Goal: Task Accomplishment & Management: Manage account settings

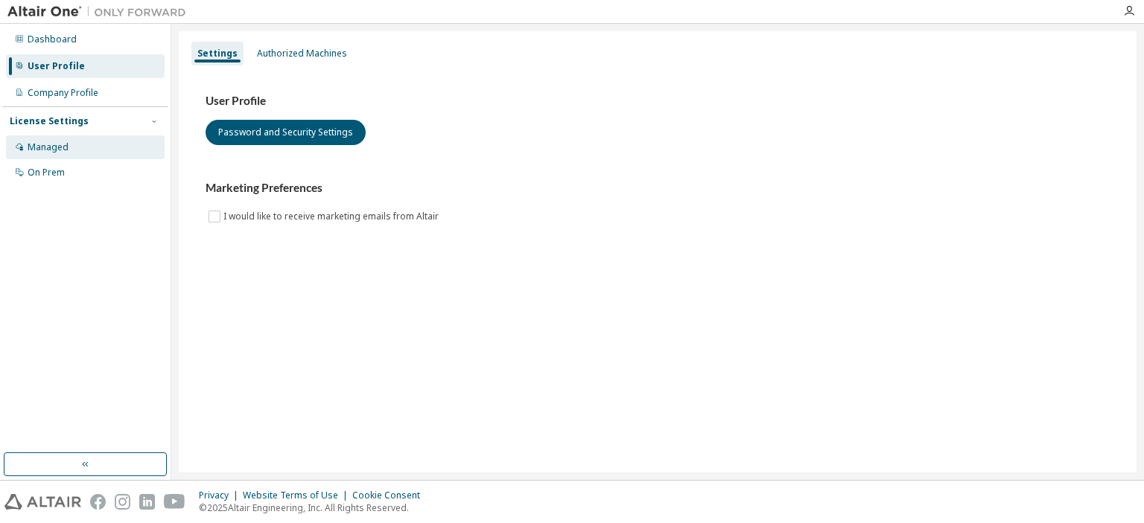
click at [57, 148] on div "Managed" at bounding box center [48, 147] width 41 height 12
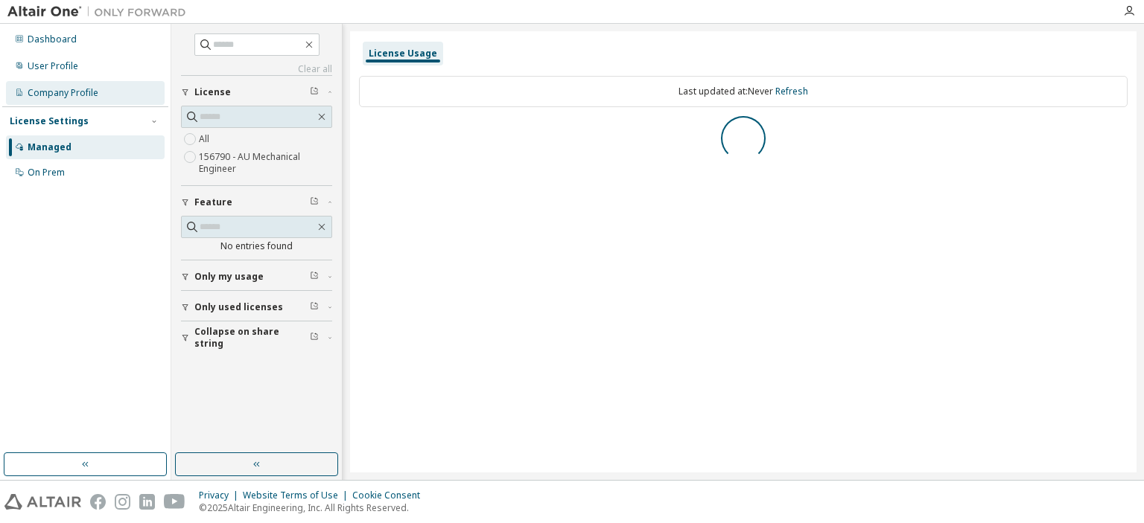
click at [66, 98] on div "Company Profile" at bounding box center [63, 93] width 71 height 12
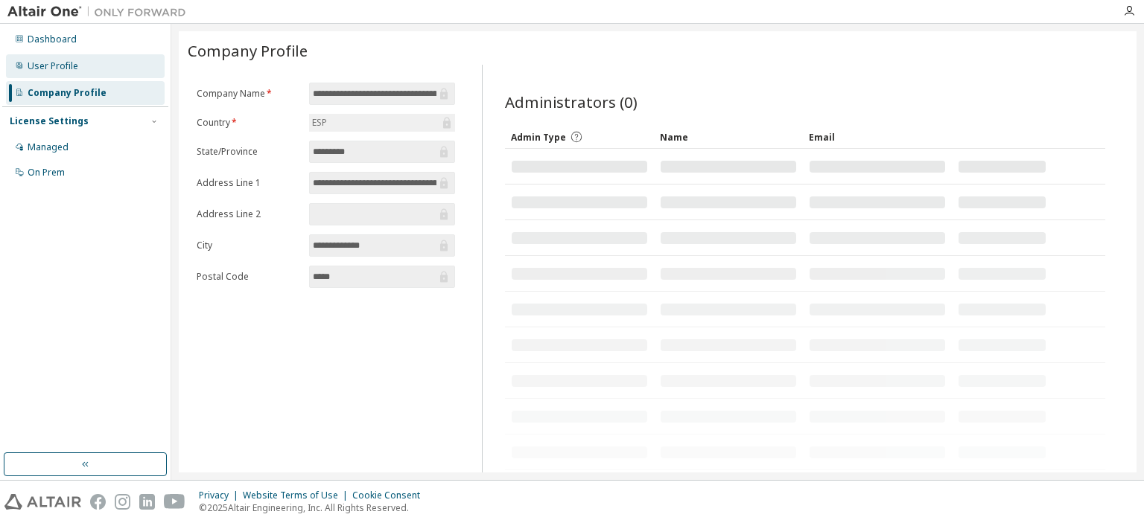
click at [62, 68] on div "User Profile" at bounding box center [53, 66] width 51 height 12
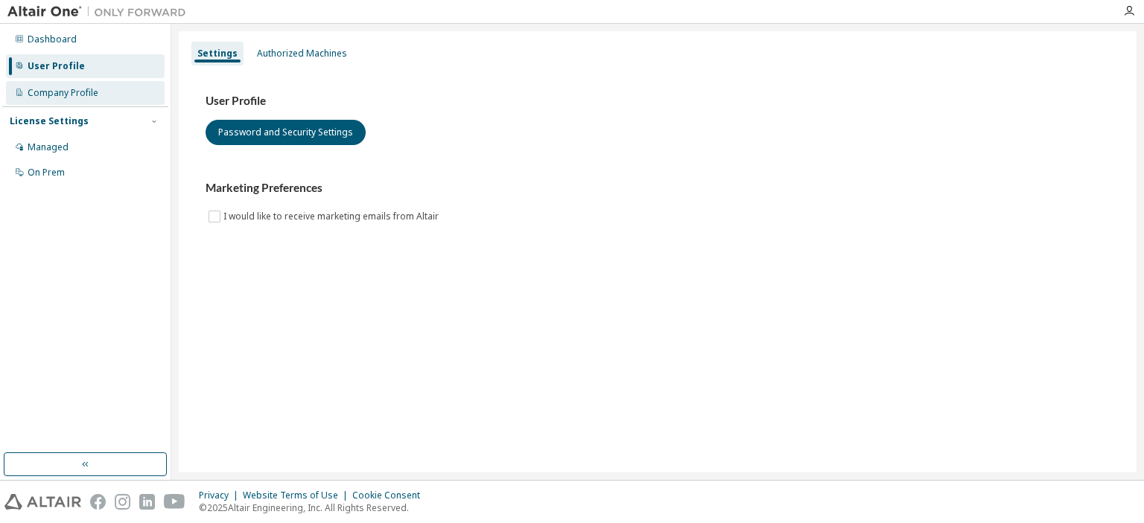
click at [66, 89] on div "Company Profile" at bounding box center [63, 93] width 71 height 12
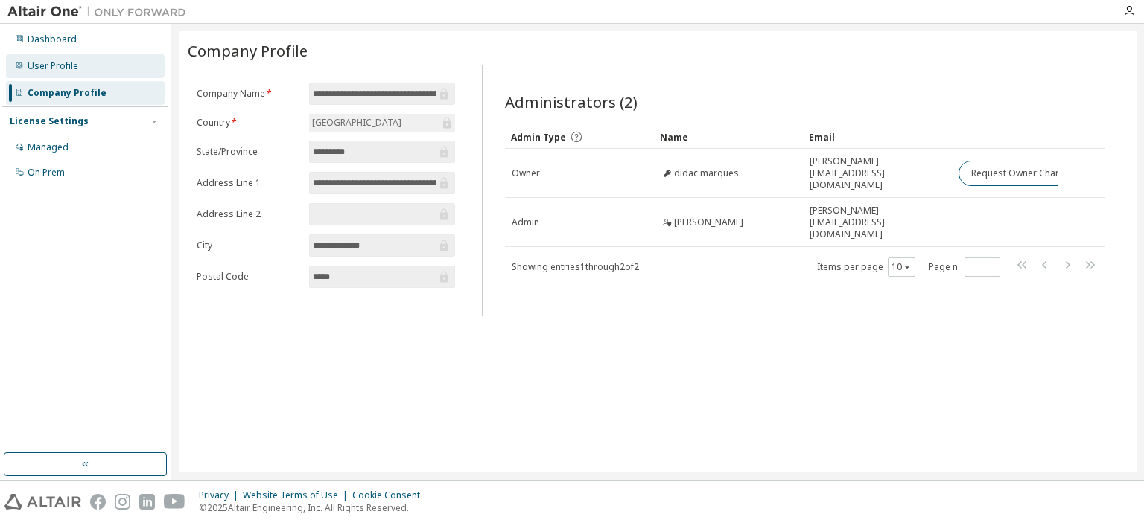
click at [58, 68] on div "User Profile" at bounding box center [53, 66] width 51 height 12
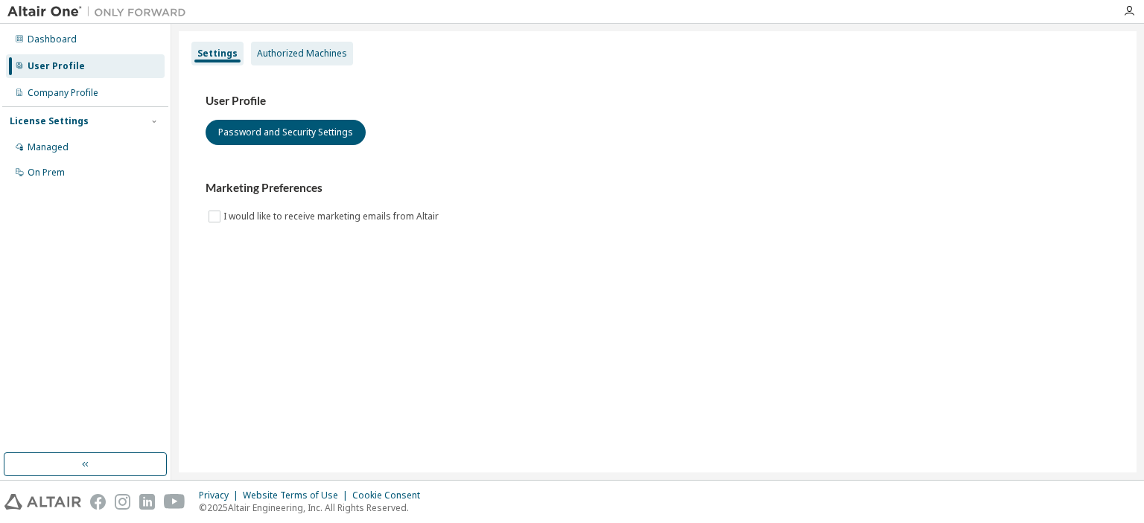
click at [300, 48] on div "Authorized Machines" at bounding box center [302, 54] width 90 height 12
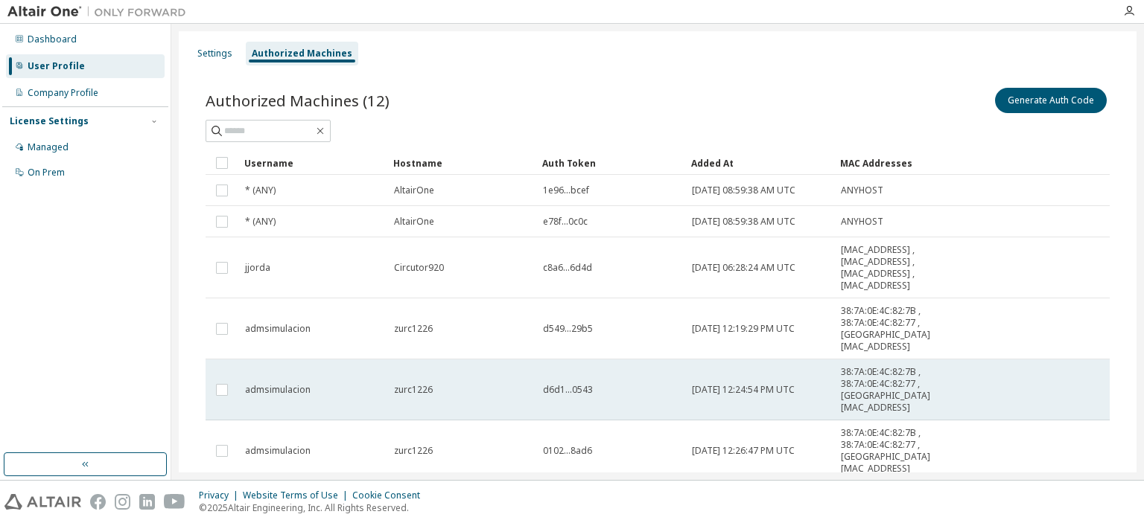
scroll to position [223, 0]
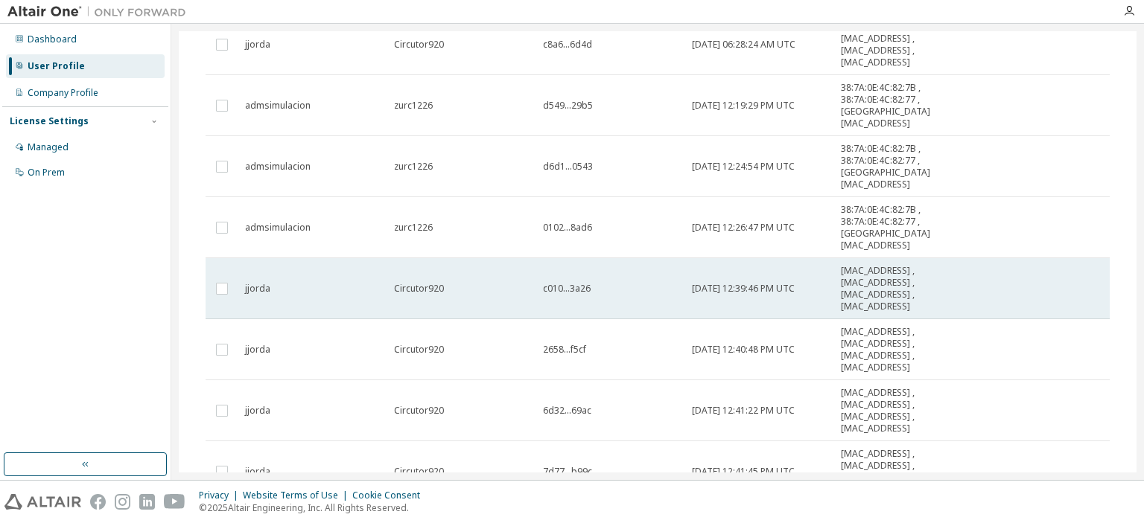
click at [224, 266] on td at bounding box center [221, 288] width 33 height 61
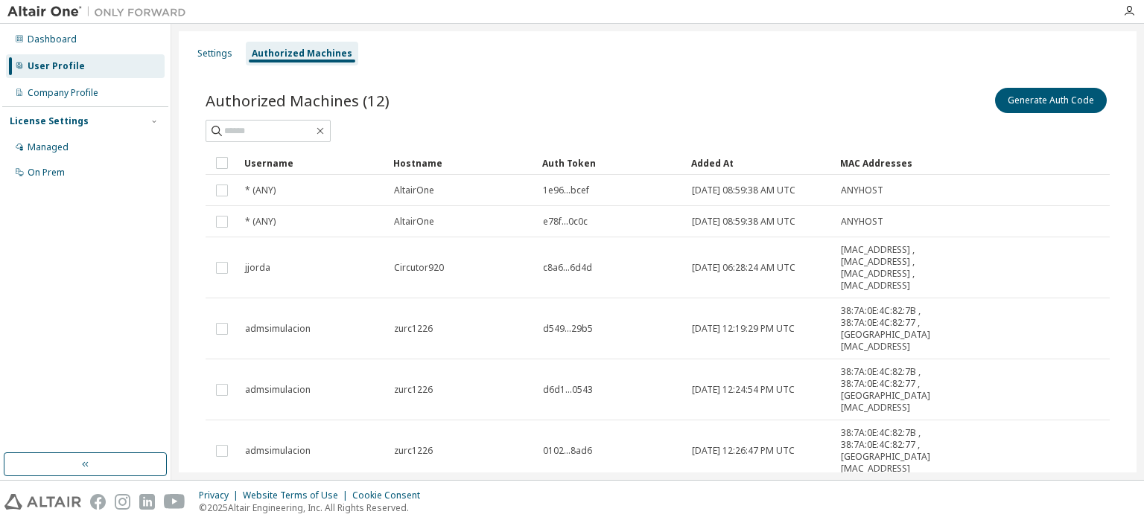
scroll to position [294, 0]
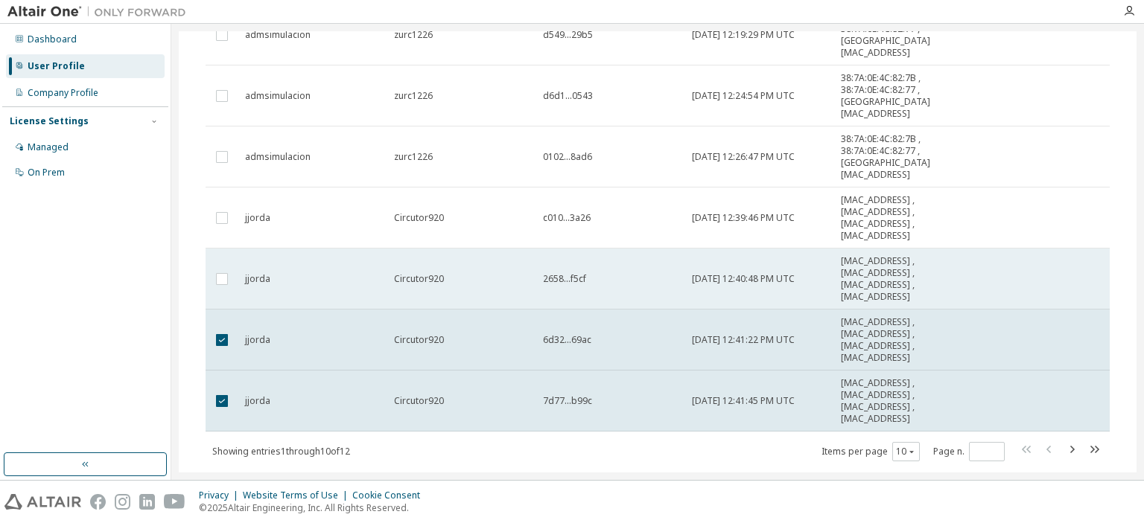
click at [224, 255] on td at bounding box center [221, 279] width 33 height 61
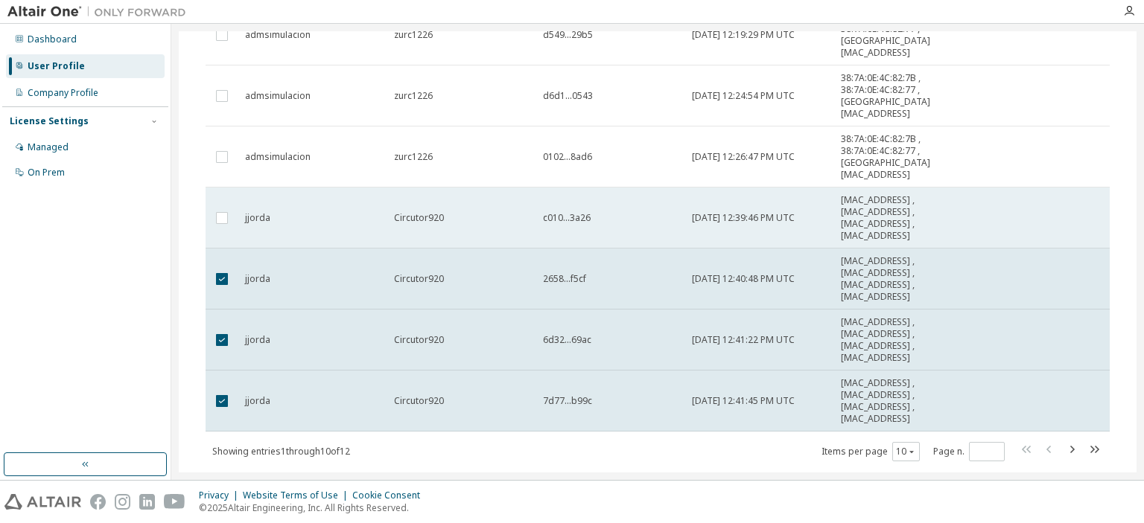
click at [225, 194] on td at bounding box center [221, 218] width 33 height 61
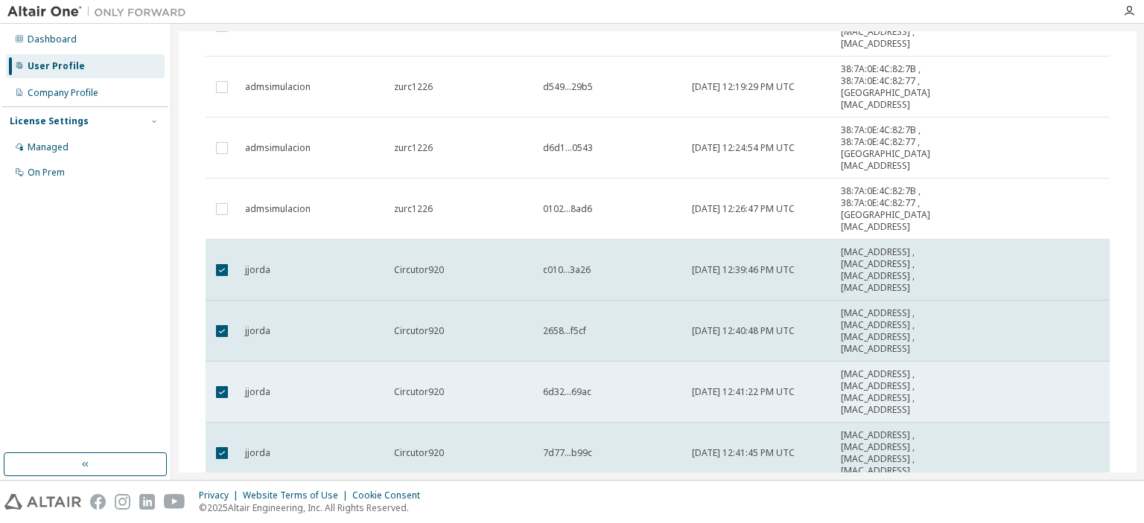
scroll to position [0, 0]
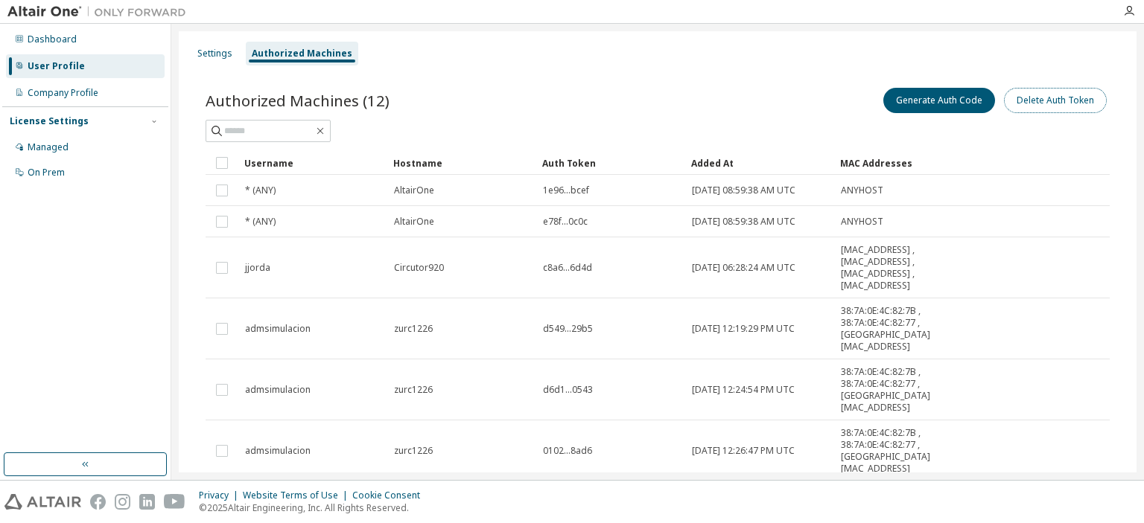
click at [1036, 95] on button "Delete Auth Token" at bounding box center [1055, 100] width 103 height 25
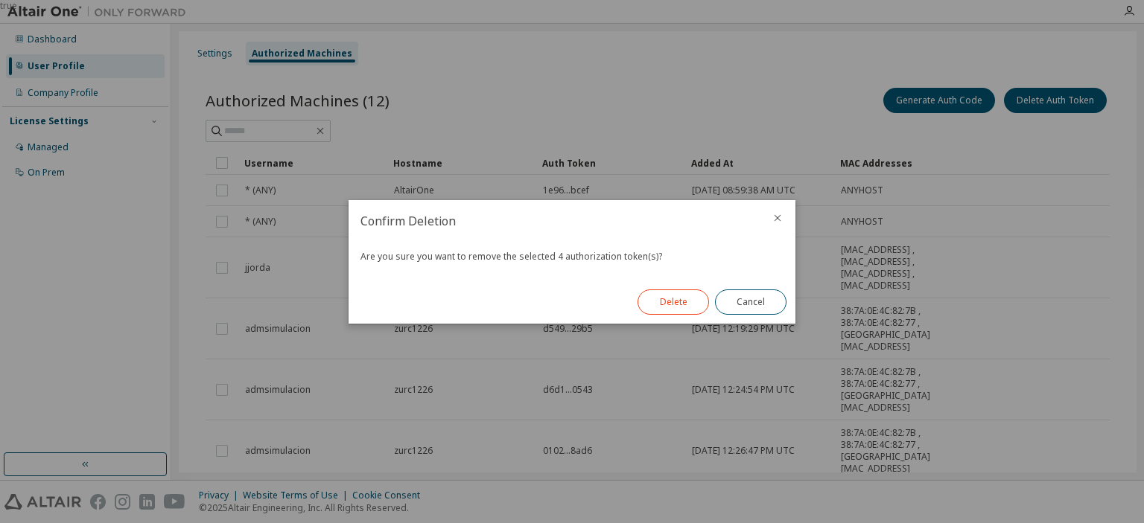
click at [670, 297] on button "Delete" at bounding box center [672, 302] width 71 height 25
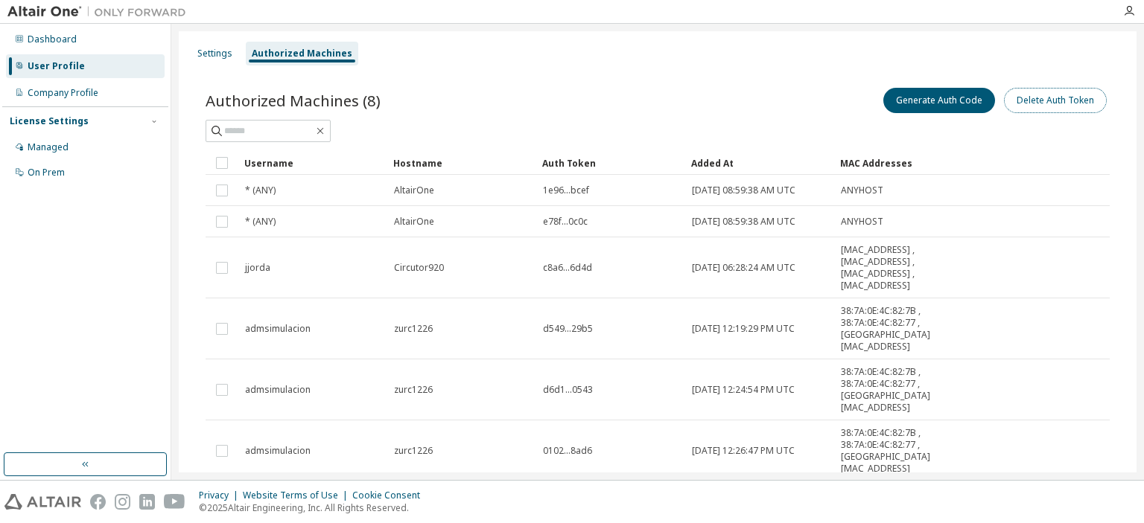
click at [1039, 100] on button "Delete Auth Token" at bounding box center [1055, 100] width 103 height 25
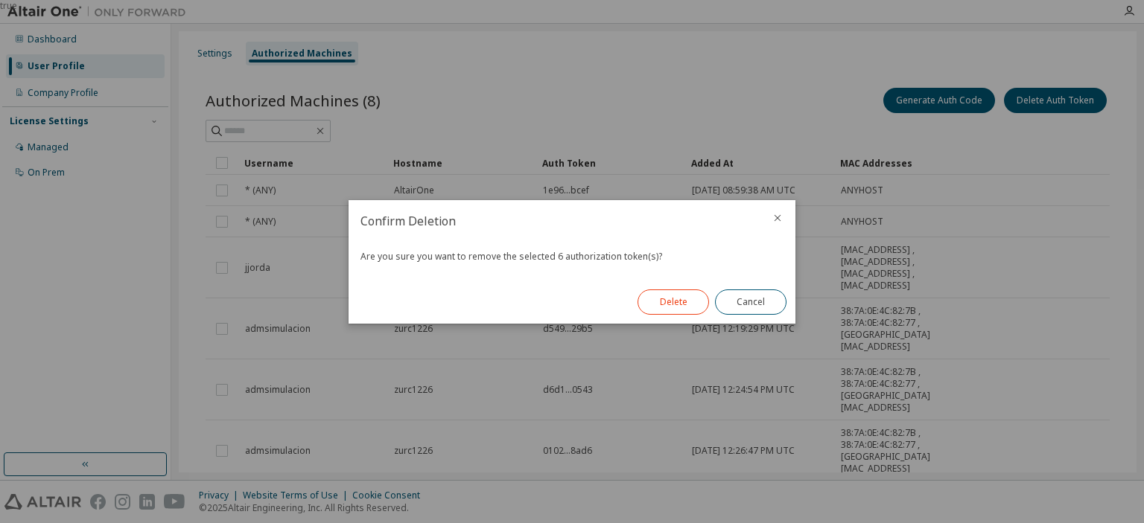
click at [669, 300] on button "Delete" at bounding box center [672, 302] width 71 height 25
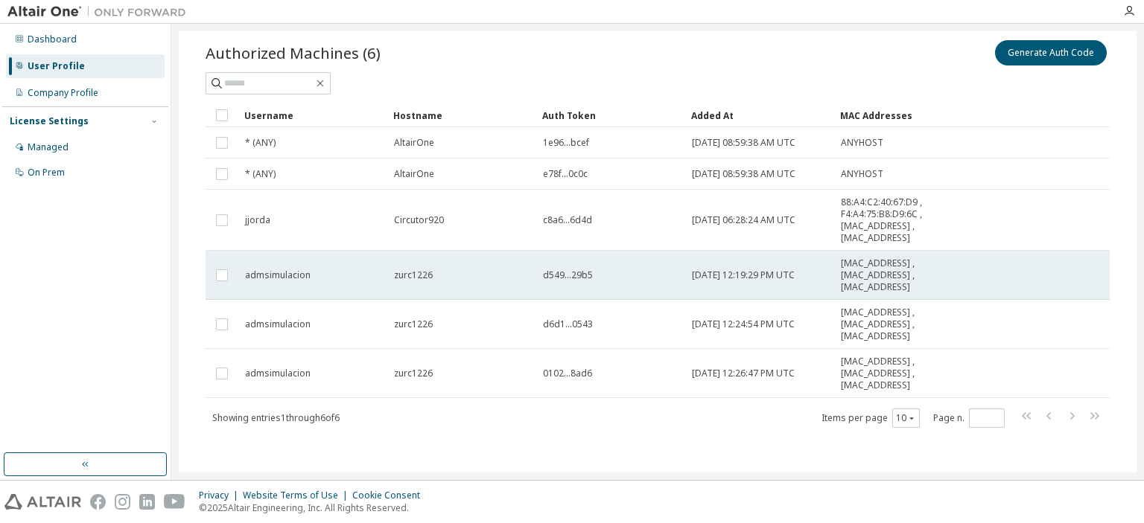
scroll to position [50, 0]
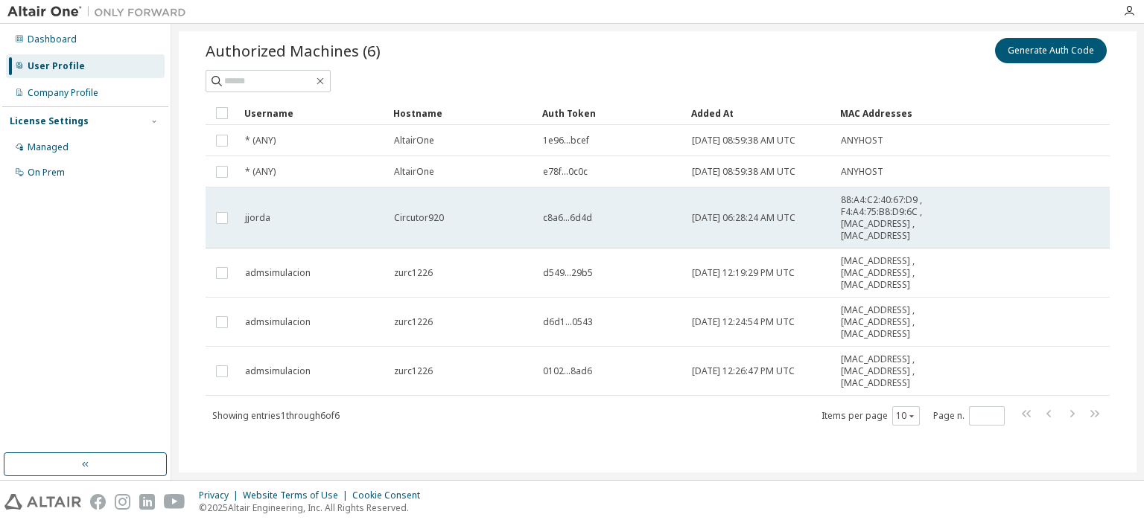
click at [231, 217] on td at bounding box center [221, 218] width 33 height 61
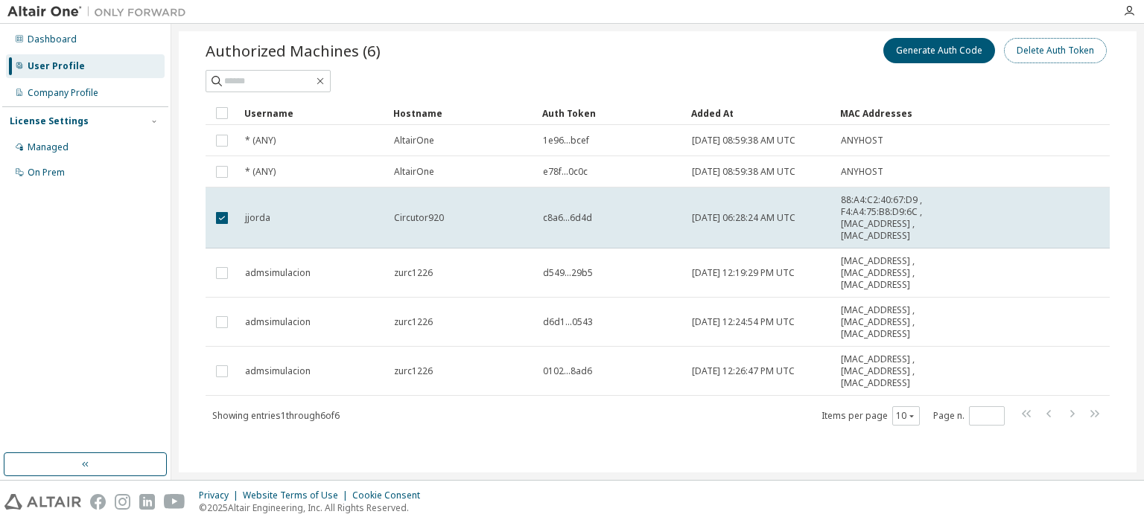
click at [1057, 51] on button "Delete Auth Token" at bounding box center [1055, 50] width 103 height 25
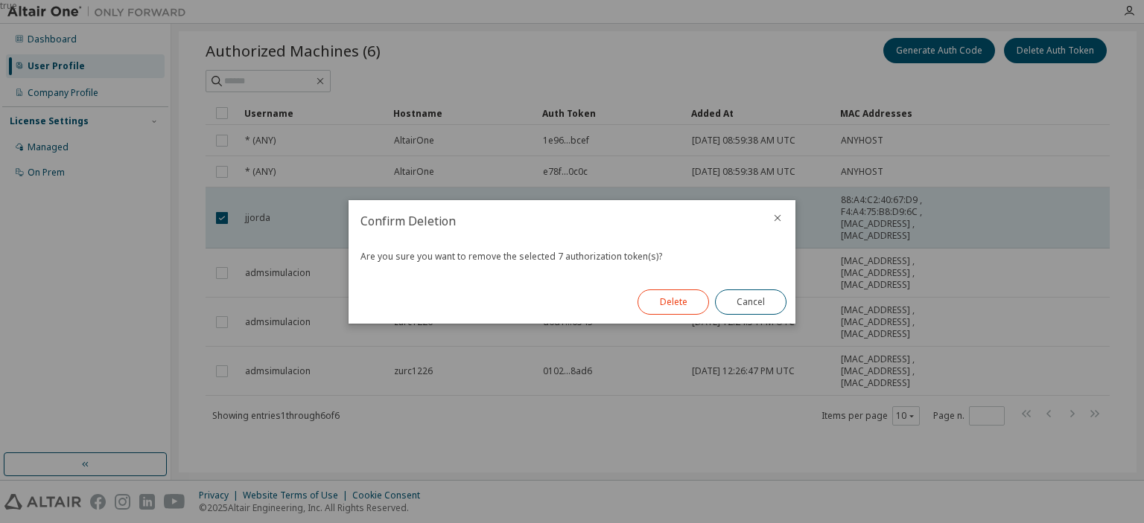
click at [655, 298] on button "Delete" at bounding box center [672, 302] width 71 height 25
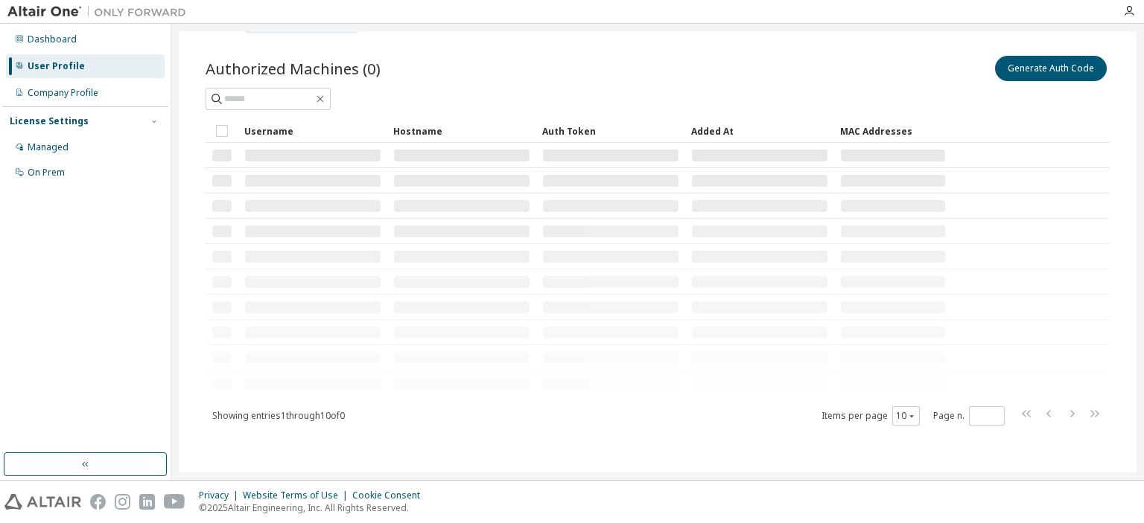
scroll to position [0, 0]
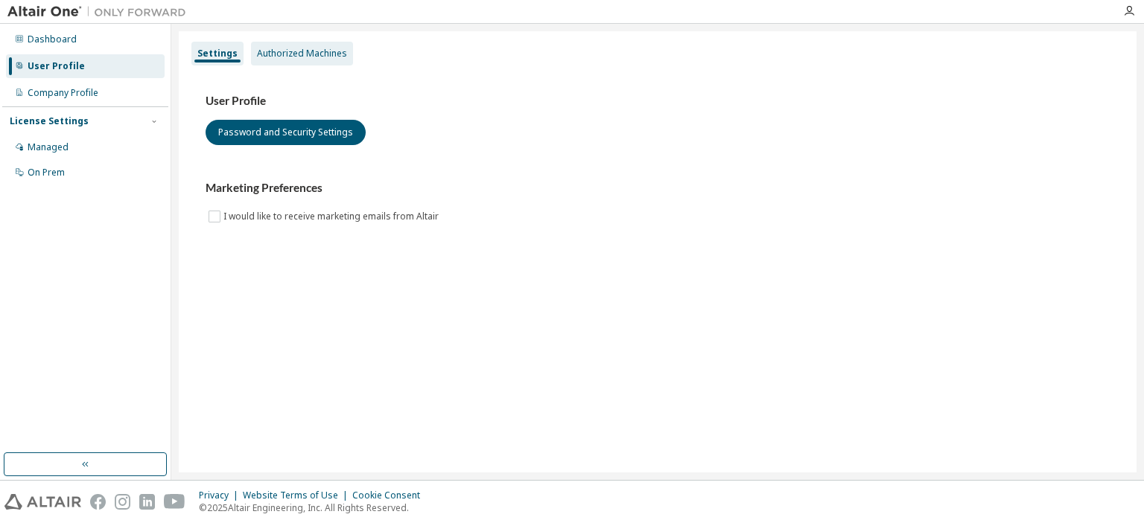
click at [290, 48] on div "Authorized Machines" at bounding box center [302, 54] width 90 height 12
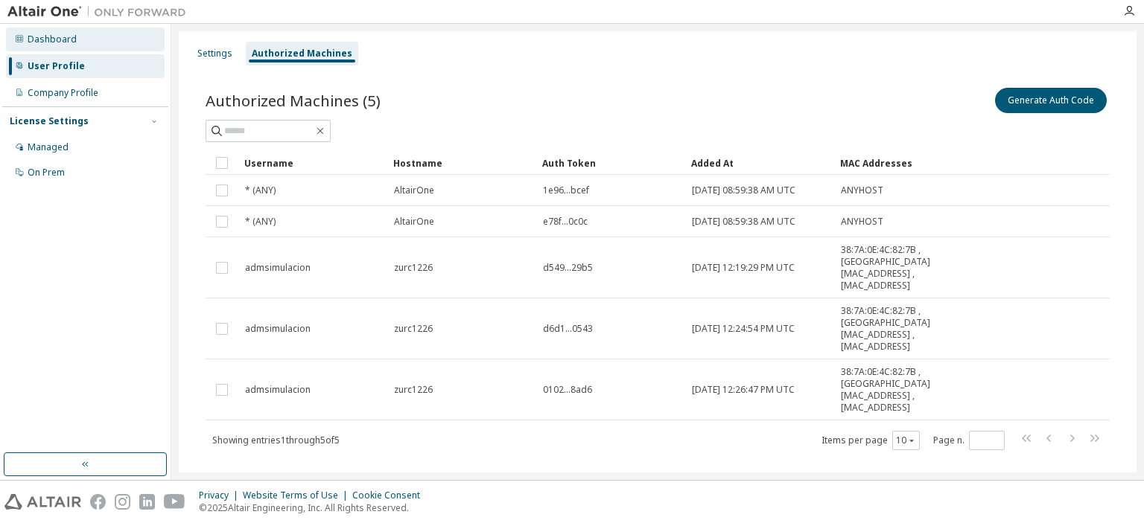
click at [57, 45] on div "Dashboard" at bounding box center [52, 40] width 49 height 12
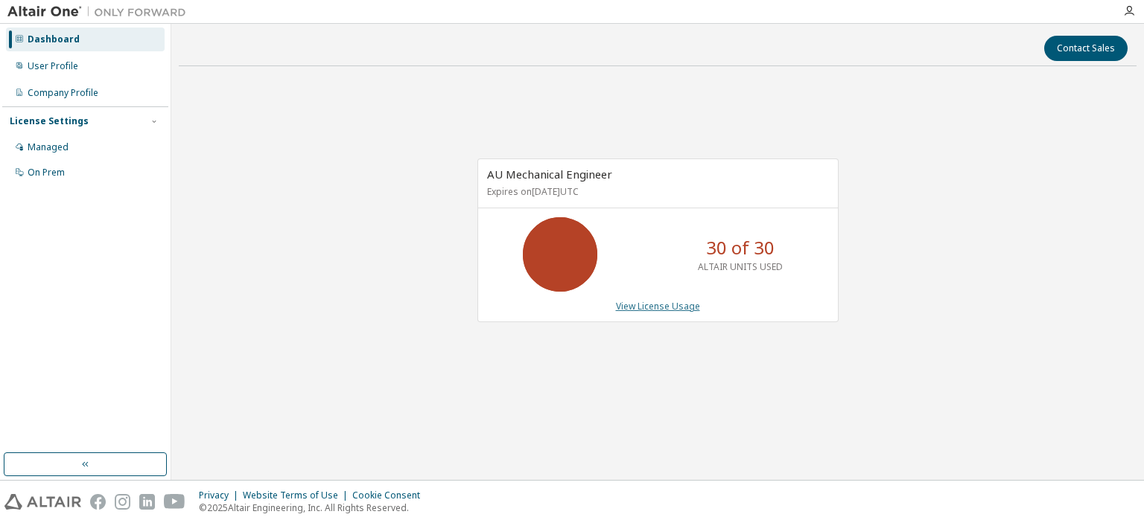
click at [666, 310] on link "View License Usage" at bounding box center [658, 306] width 84 height 13
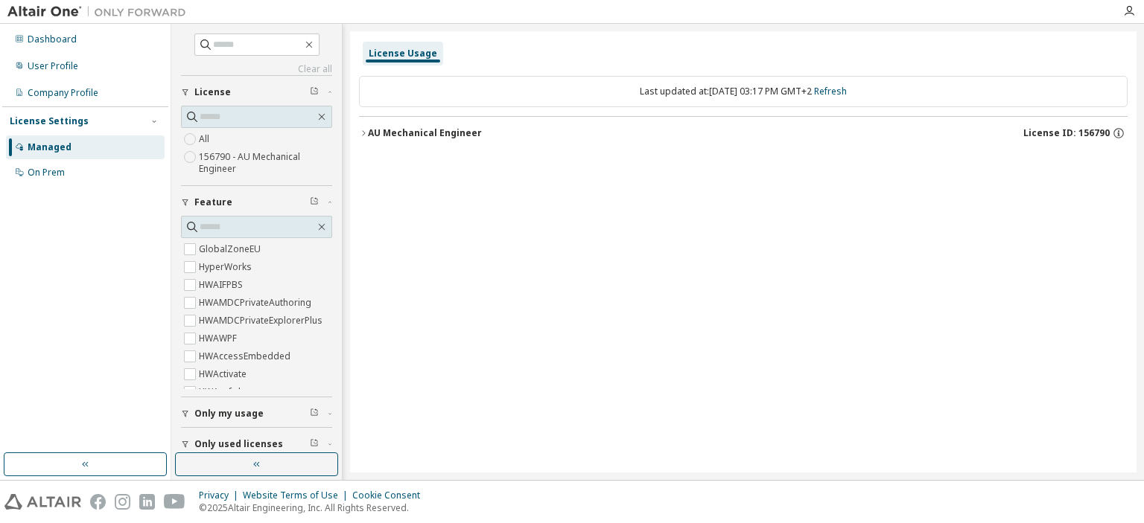
click at [361, 132] on icon "button" at bounding box center [363, 133] width 9 height 9
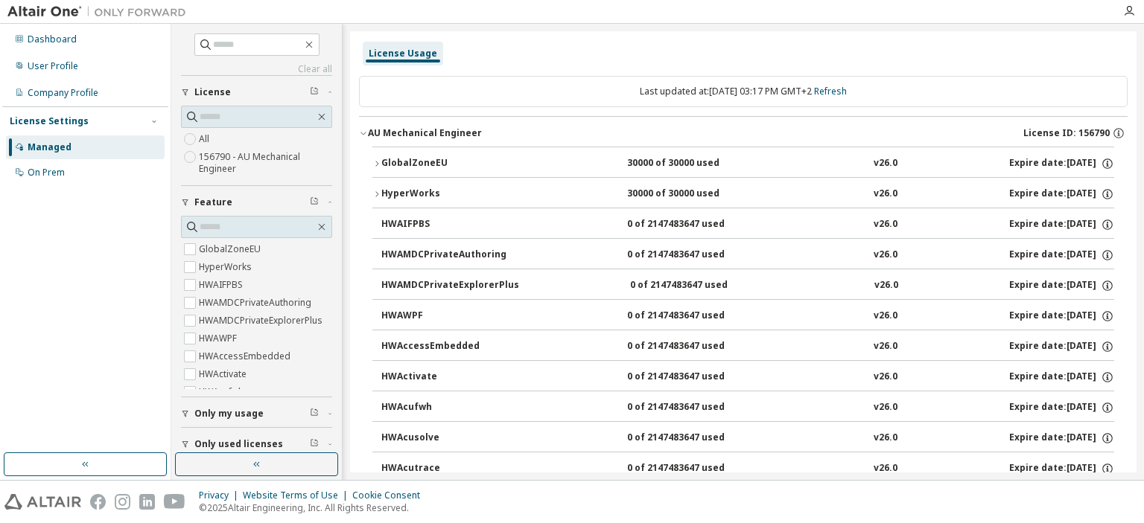
click at [54, 42] on div "Dashboard" at bounding box center [52, 40] width 49 height 12
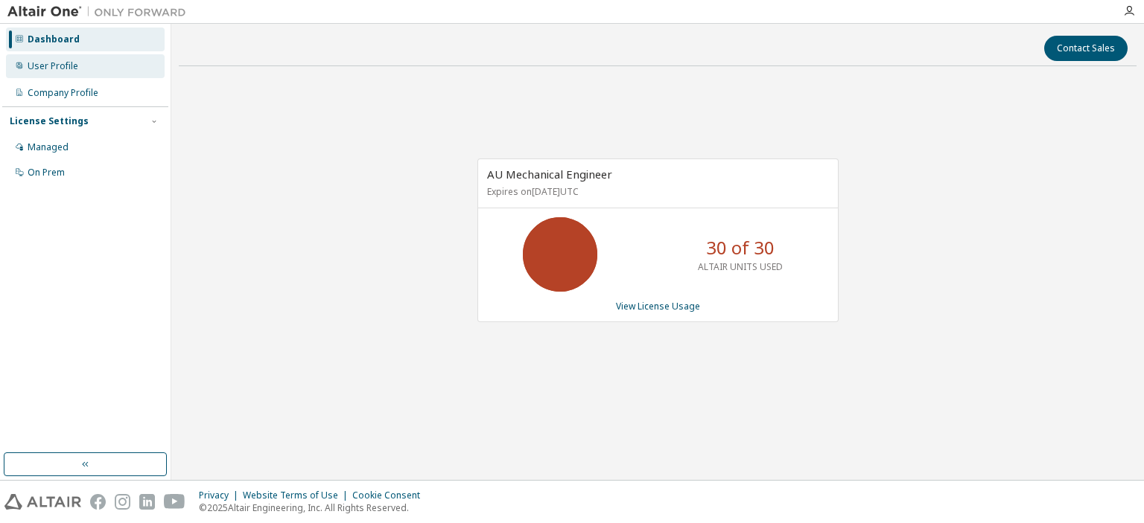
click at [54, 69] on div "User Profile" at bounding box center [53, 66] width 51 height 12
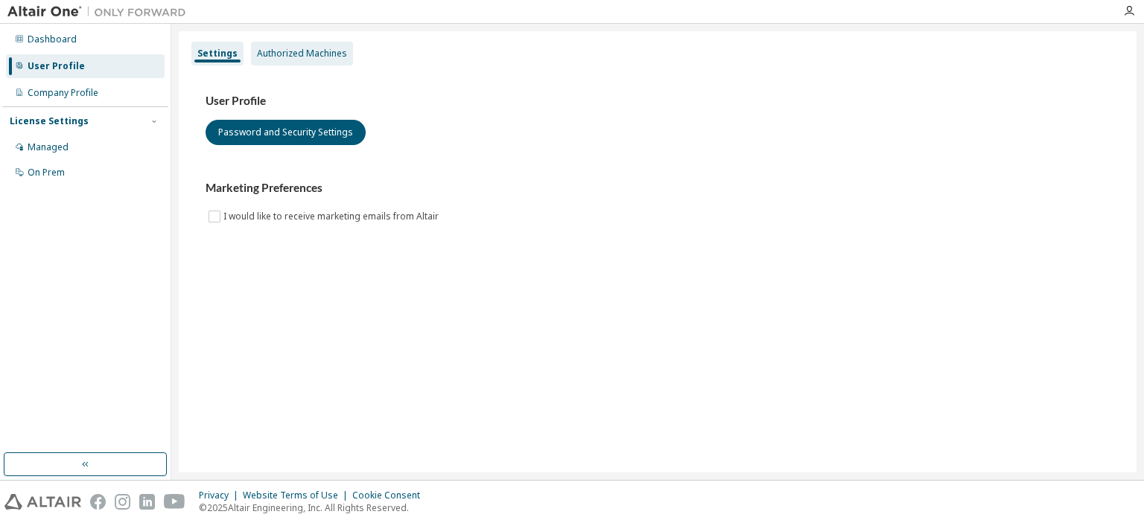
click at [290, 53] on div "Authorized Machines" at bounding box center [302, 54] width 90 height 12
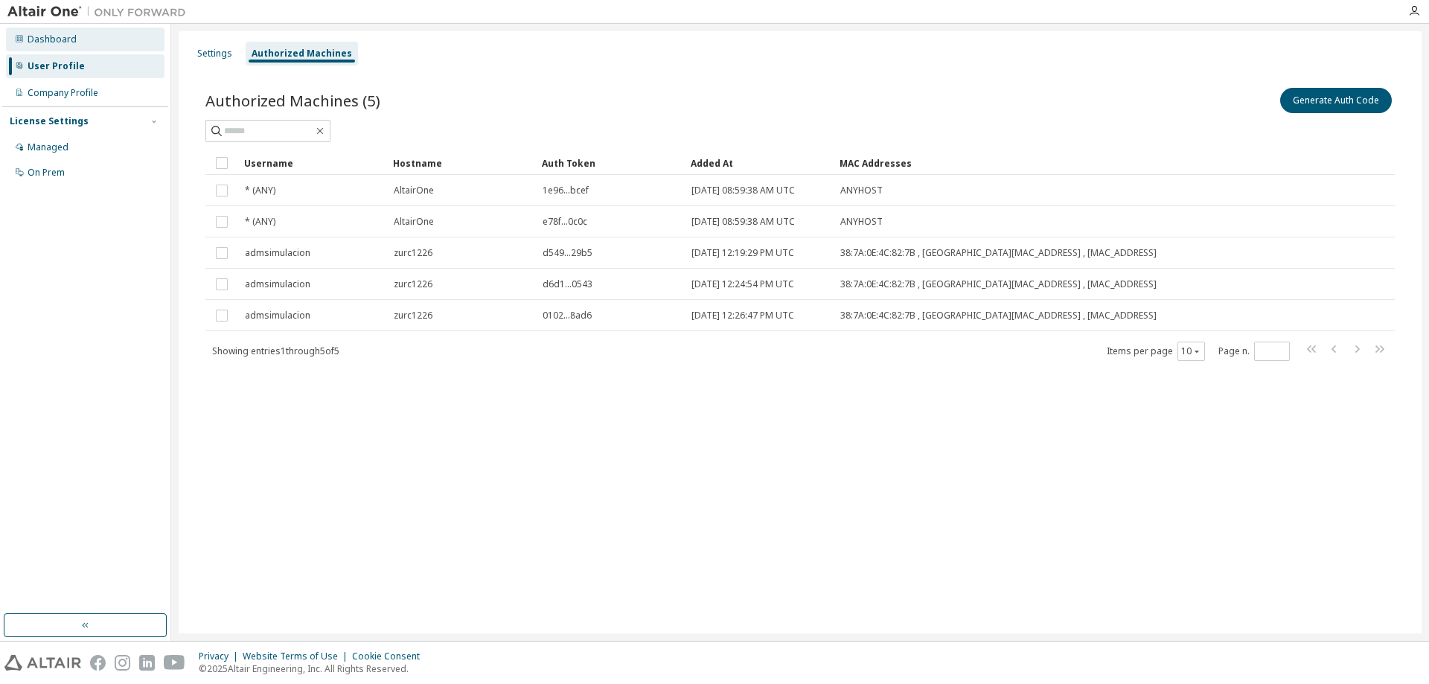
click at [43, 32] on div "Dashboard" at bounding box center [85, 40] width 159 height 24
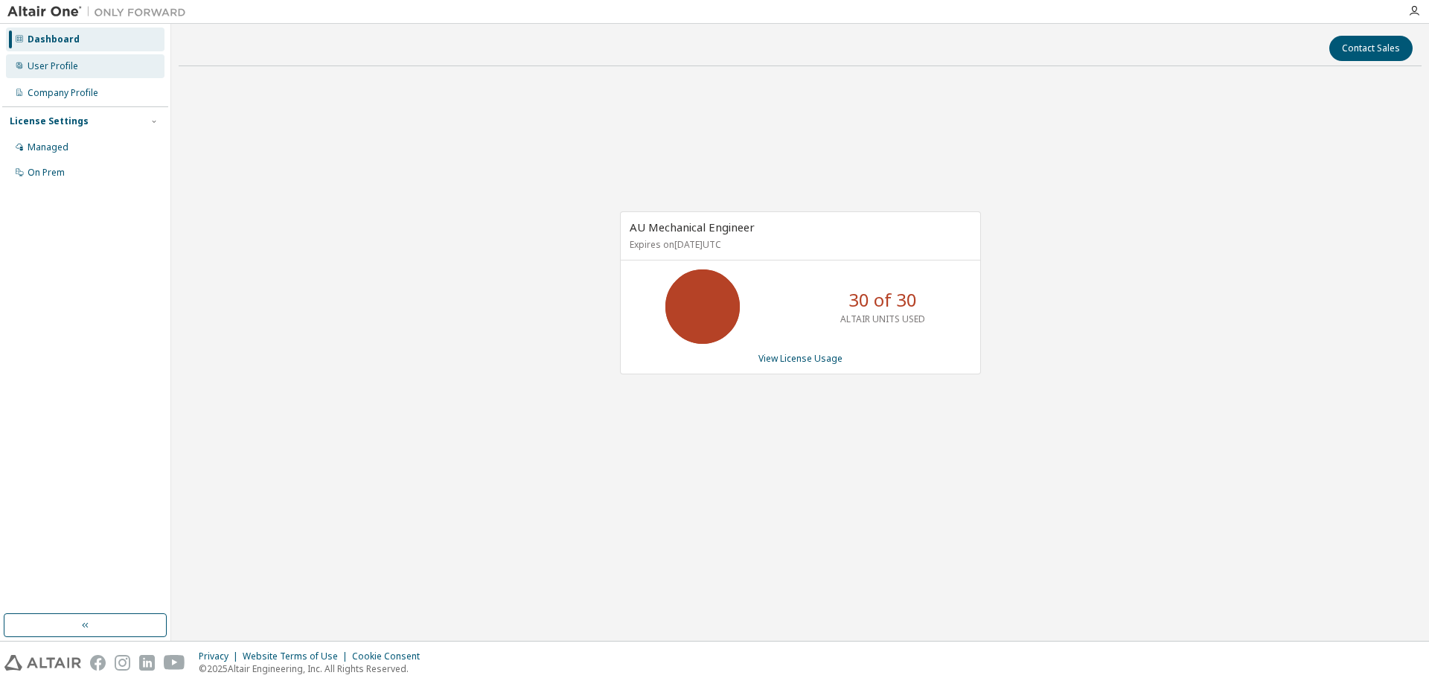
click at [58, 61] on div "User Profile" at bounding box center [53, 66] width 51 height 12
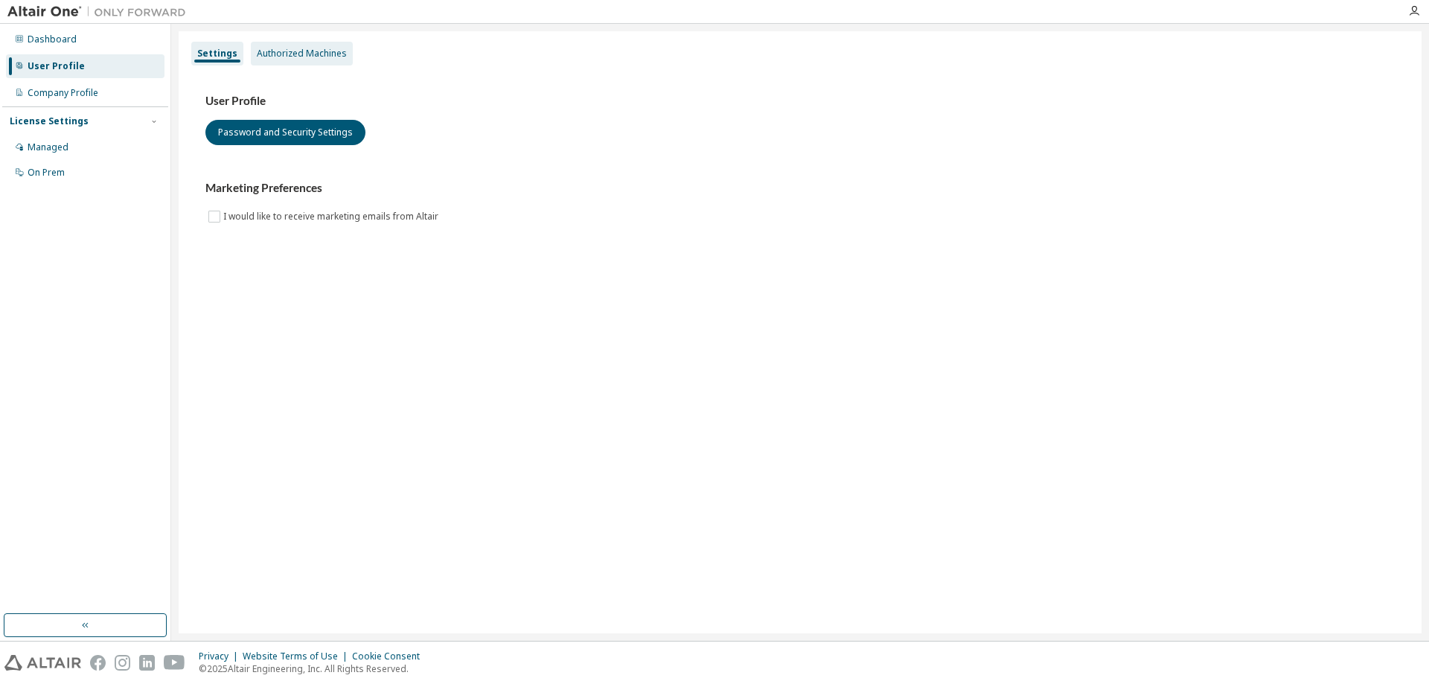
click at [302, 57] on div "Authorized Machines" at bounding box center [302, 54] width 90 height 12
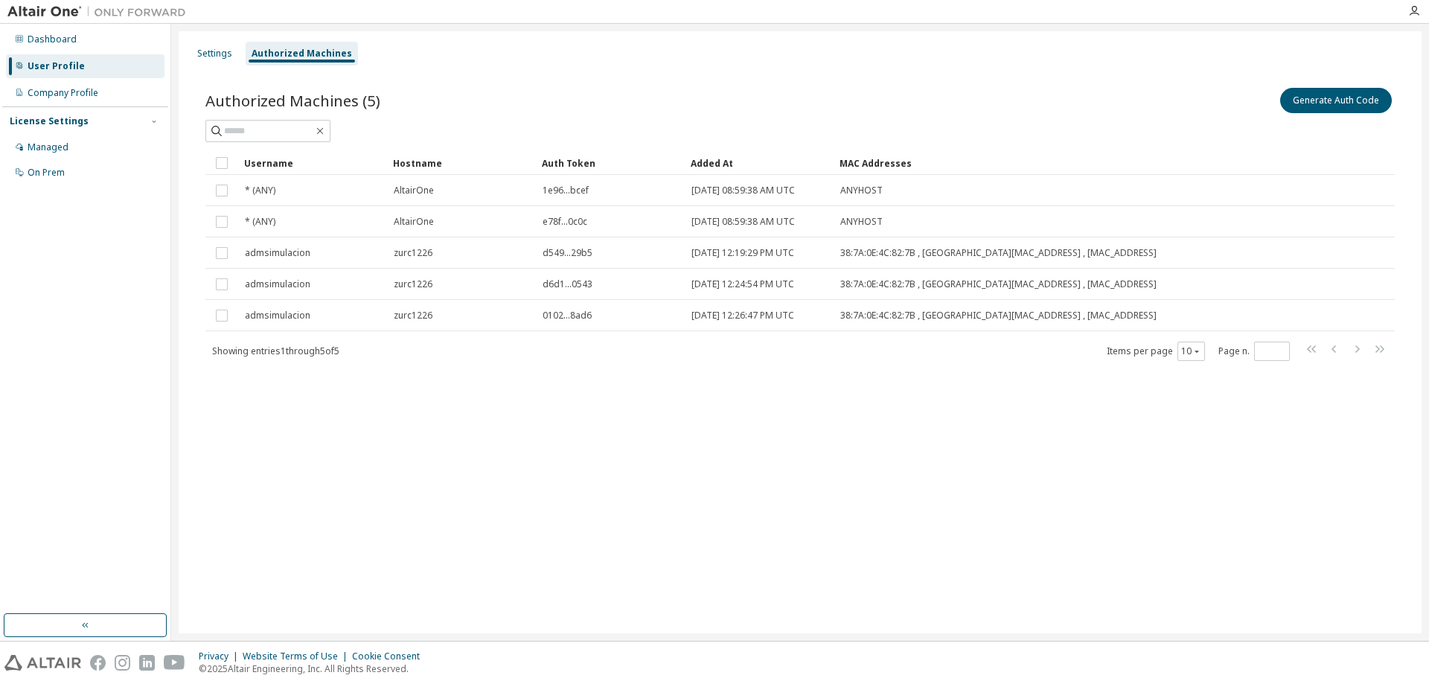
click at [453, 446] on div "Settings Authorized Machines Authorized Machines (5) Generate Auth Code Clear L…" at bounding box center [800, 332] width 1243 height 602
click at [70, 95] on div "Company Profile" at bounding box center [63, 93] width 71 height 12
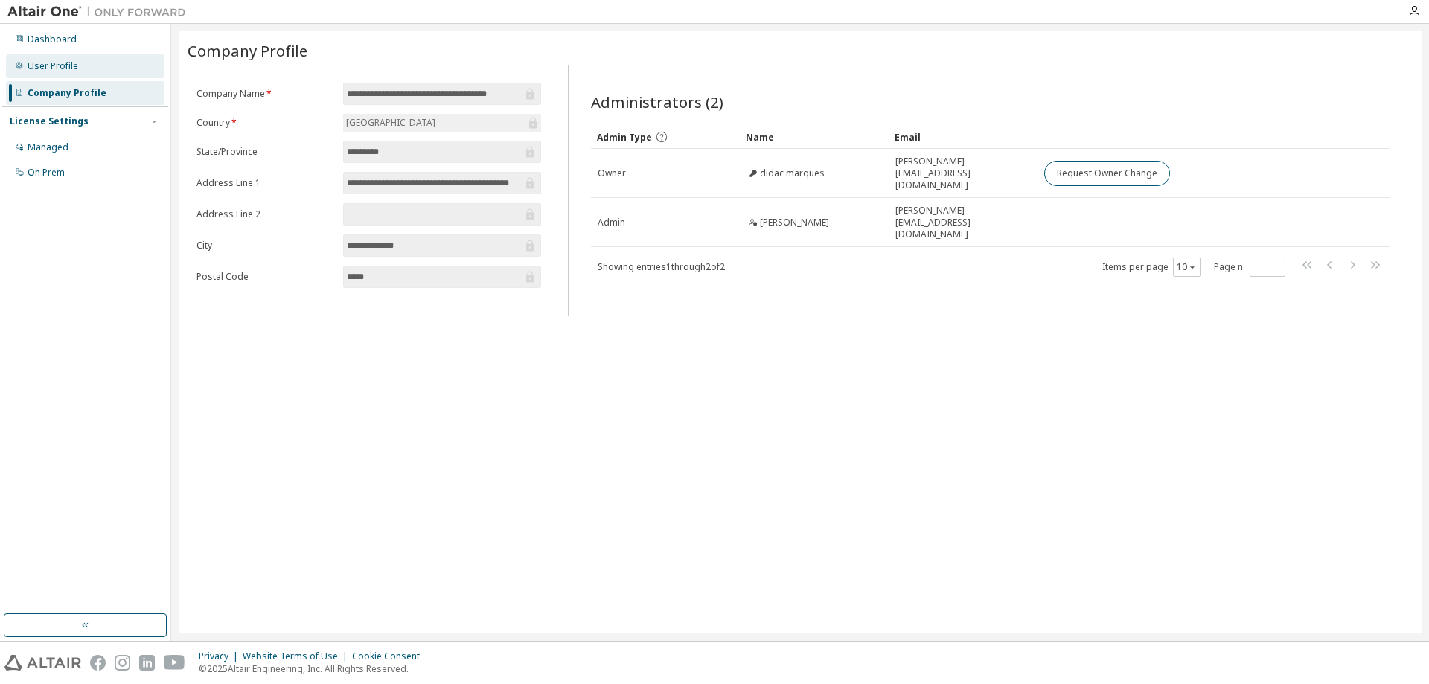
click at [67, 73] on div "User Profile" at bounding box center [85, 66] width 159 height 24
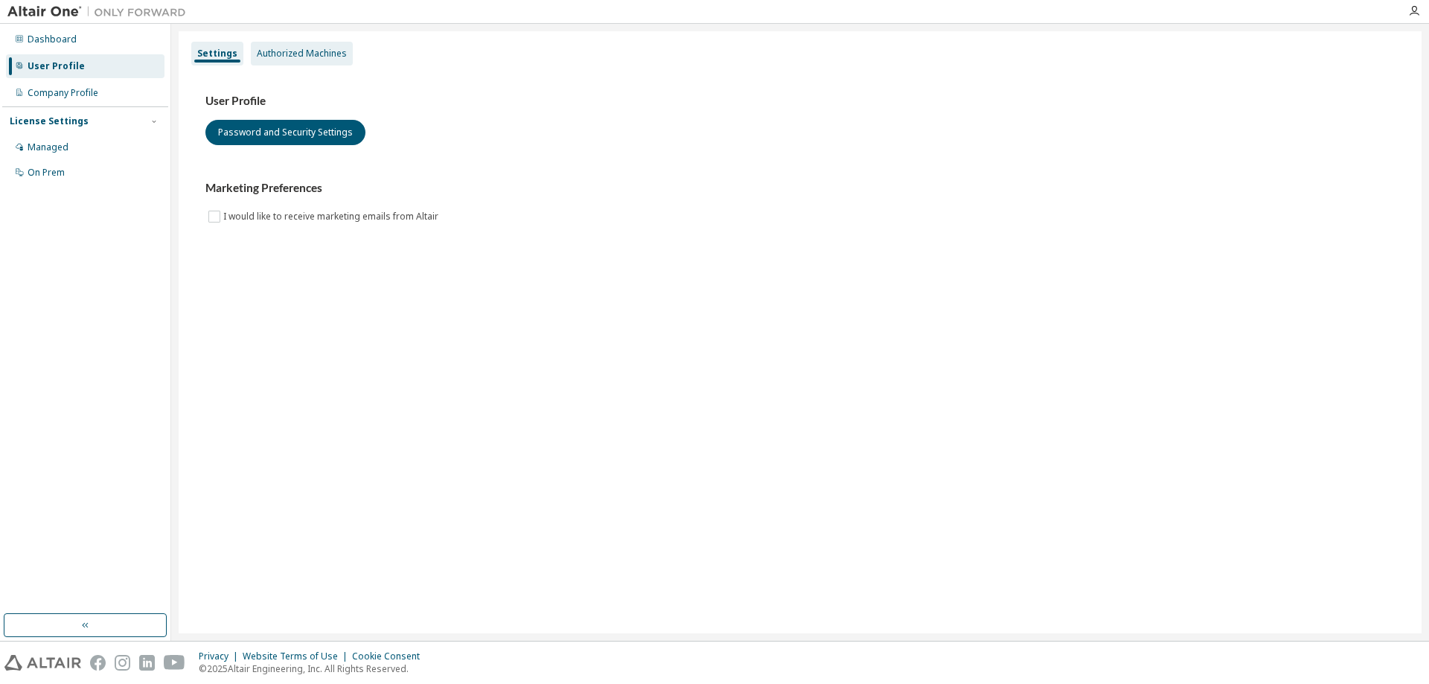
click at [305, 53] on div "Authorized Machines" at bounding box center [302, 54] width 90 height 12
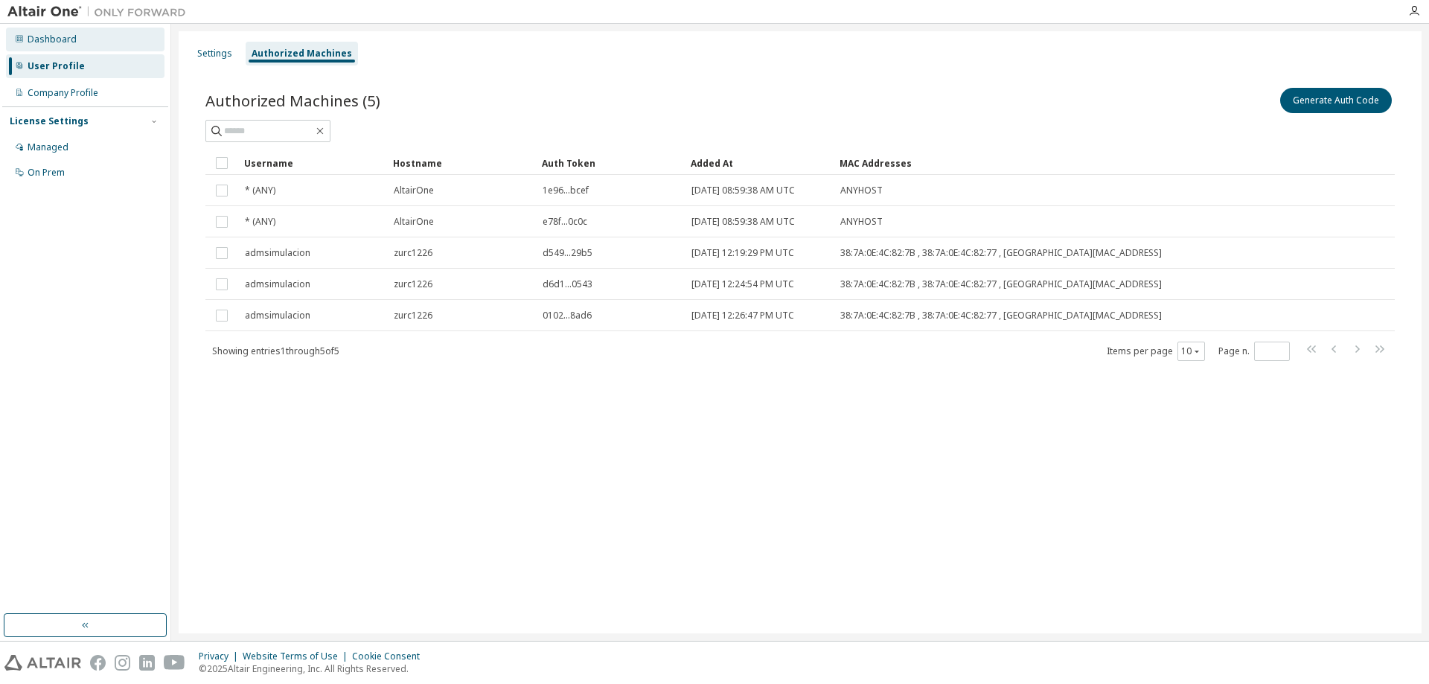
click at [42, 38] on div "Dashboard" at bounding box center [52, 40] width 49 height 12
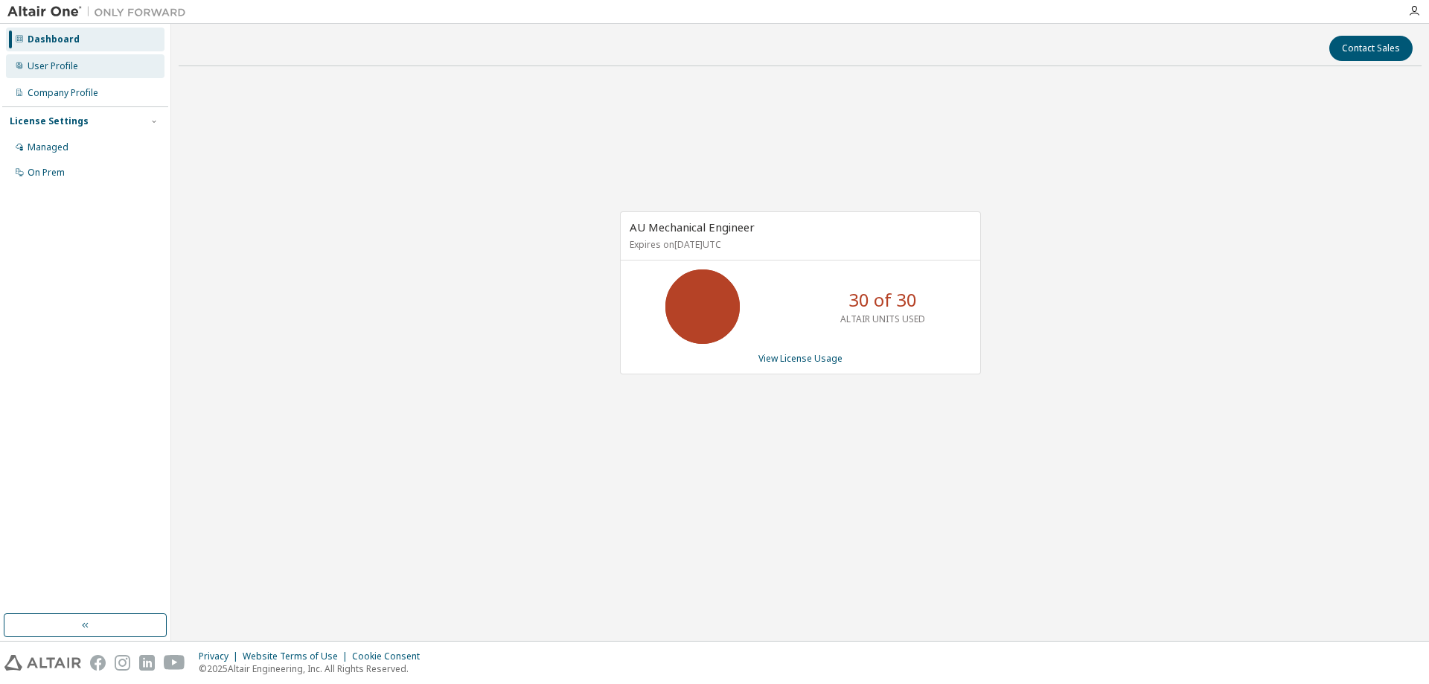
click at [55, 71] on div "User Profile" at bounding box center [53, 66] width 51 height 12
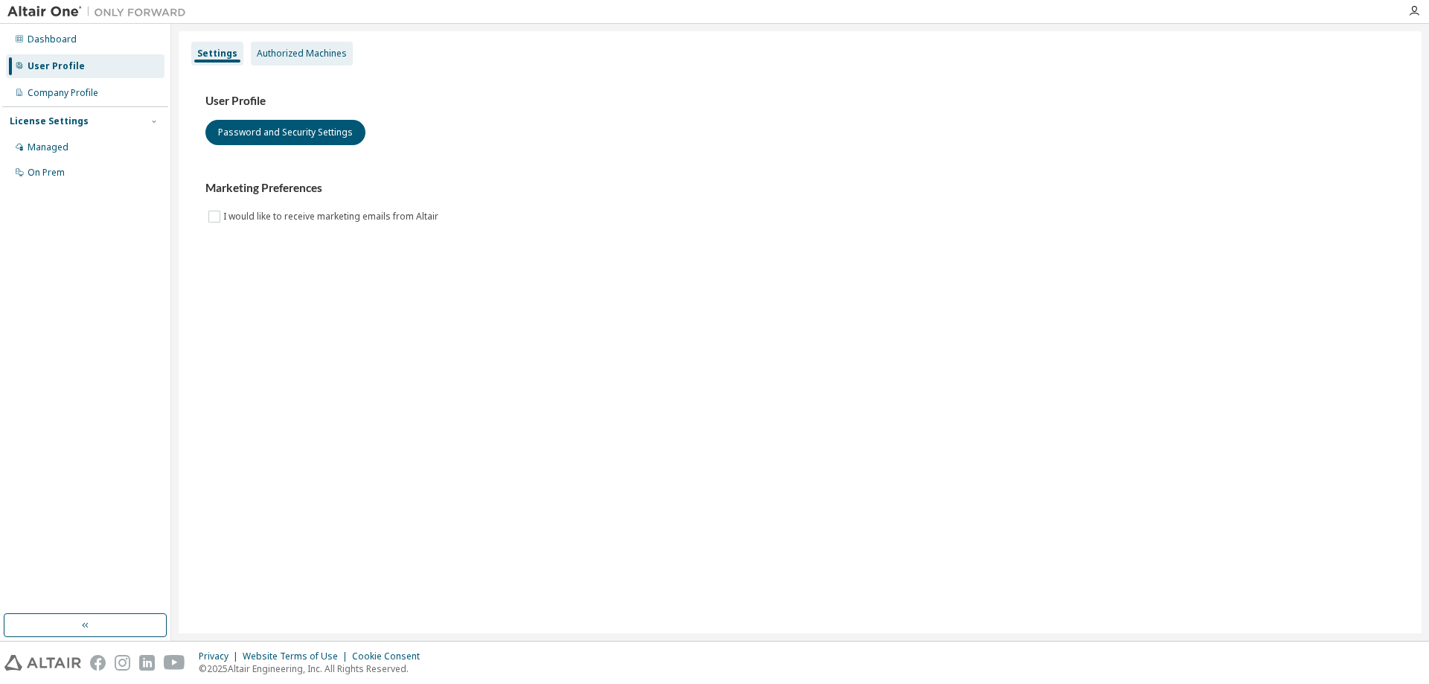
click at [318, 53] on div "Authorized Machines" at bounding box center [302, 54] width 90 height 12
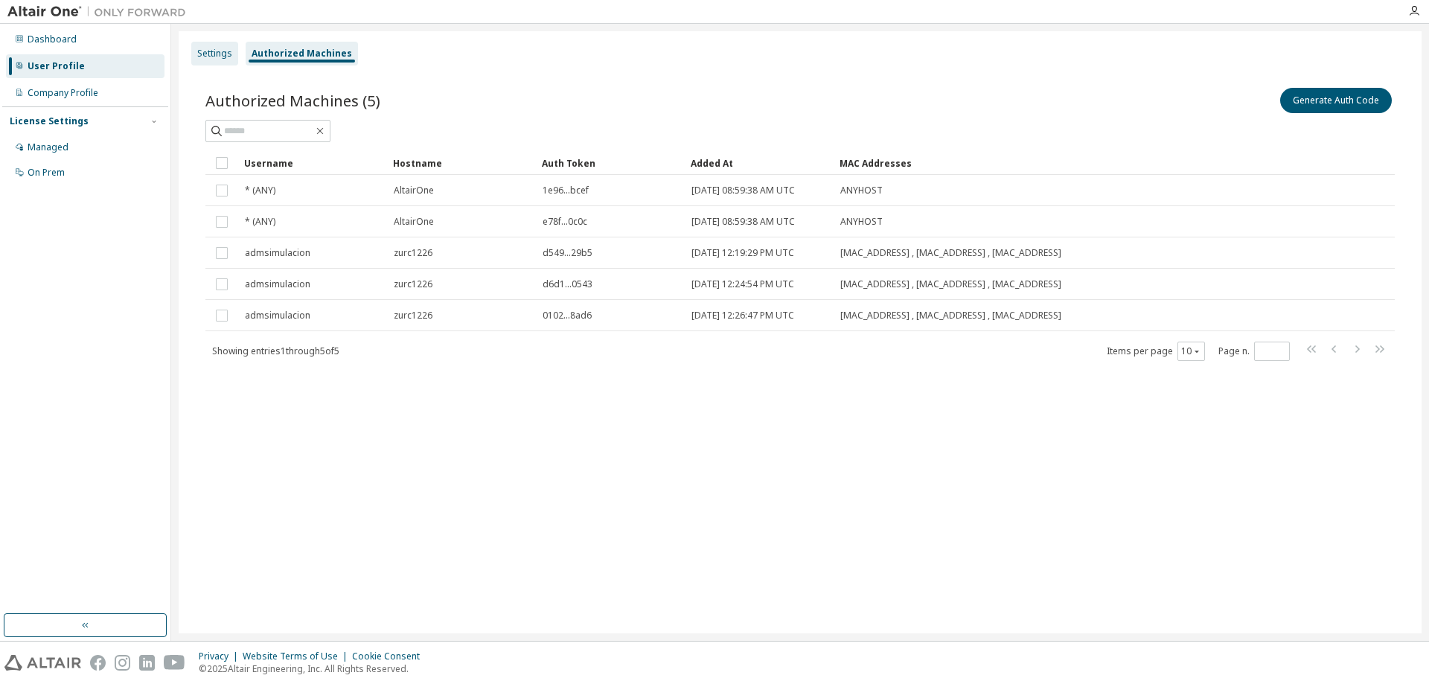
click at [220, 52] on div "Settings" at bounding box center [214, 54] width 35 height 12
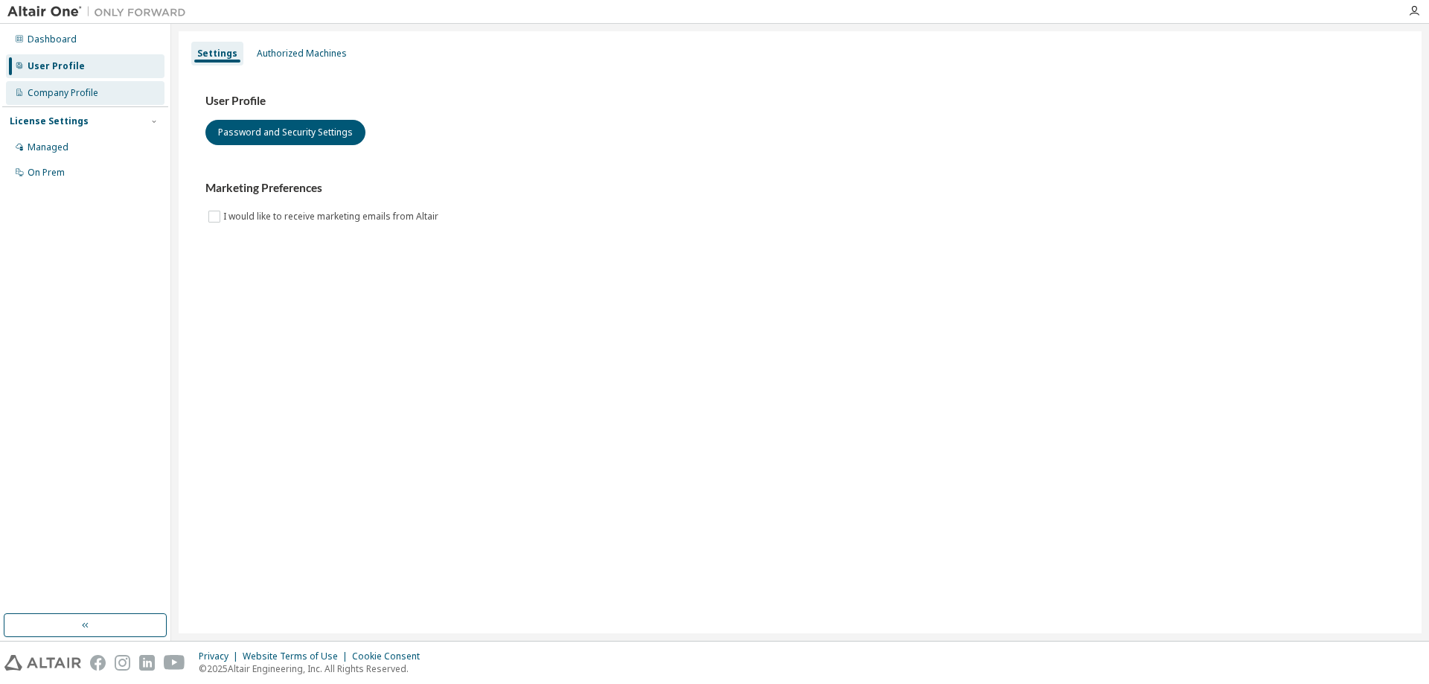
click at [55, 95] on div "Company Profile" at bounding box center [63, 93] width 71 height 12
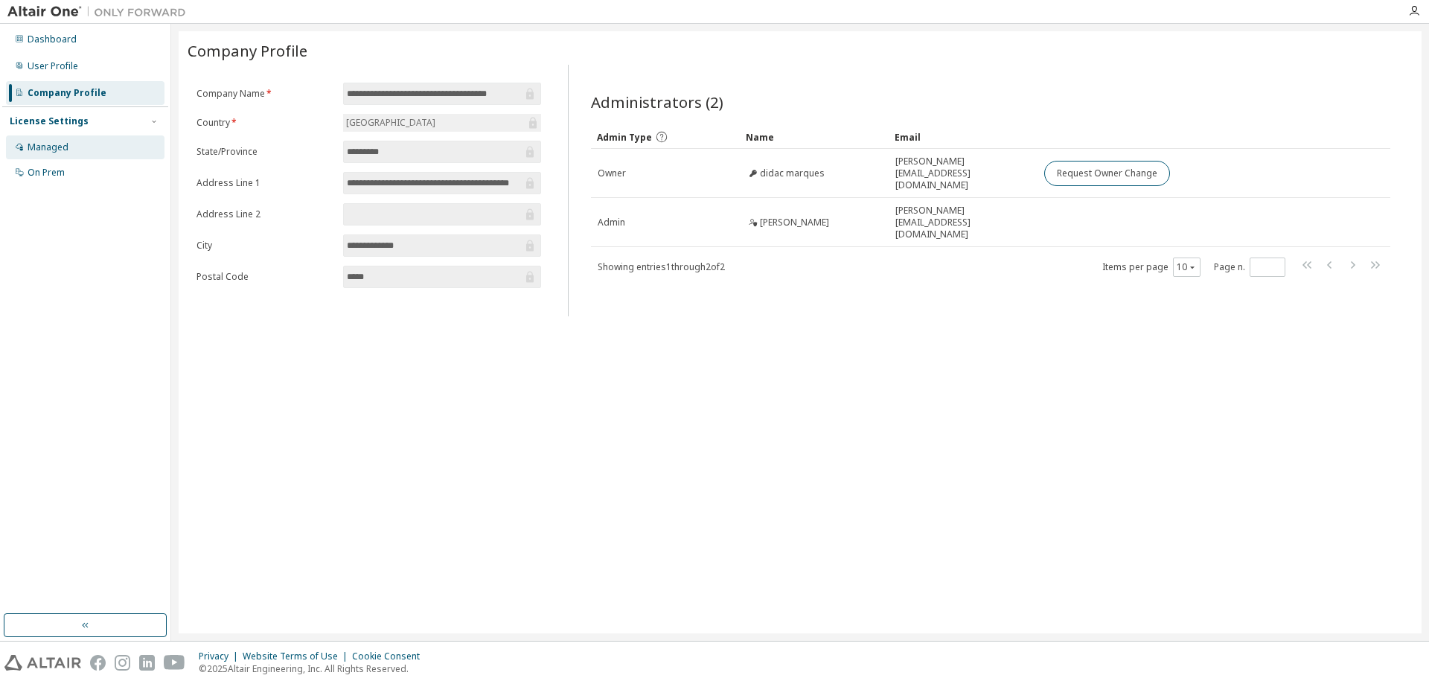
click at [57, 147] on div "Managed" at bounding box center [48, 147] width 41 height 12
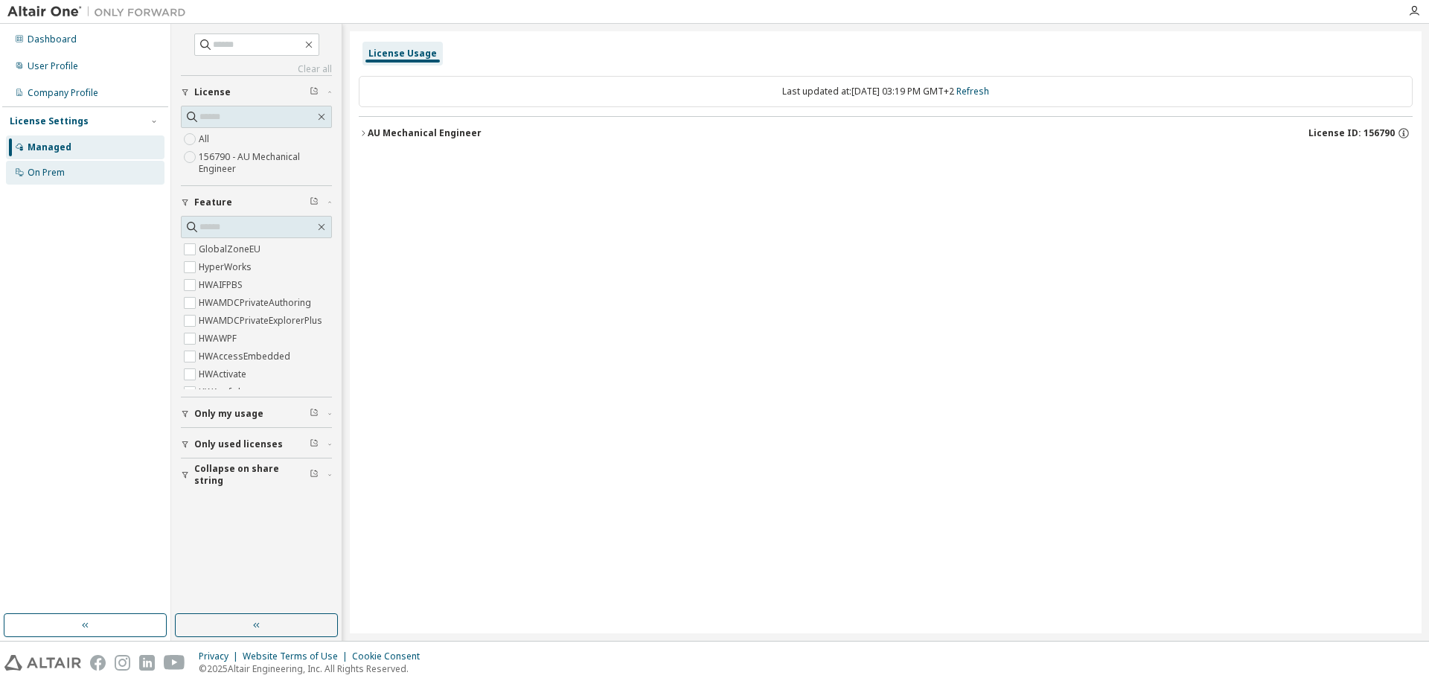
click at [51, 169] on div "On Prem" at bounding box center [46, 173] width 37 height 12
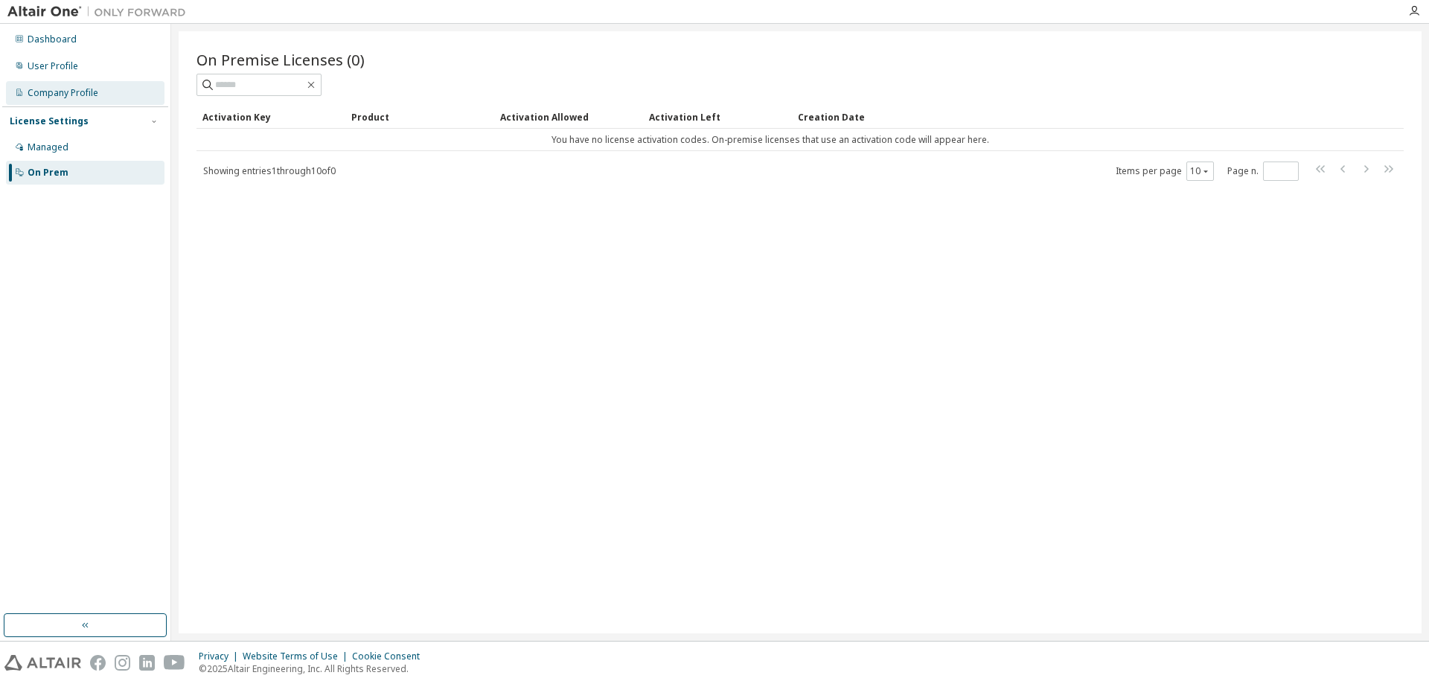
click at [53, 87] on div "Company Profile" at bounding box center [63, 93] width 71 height 12
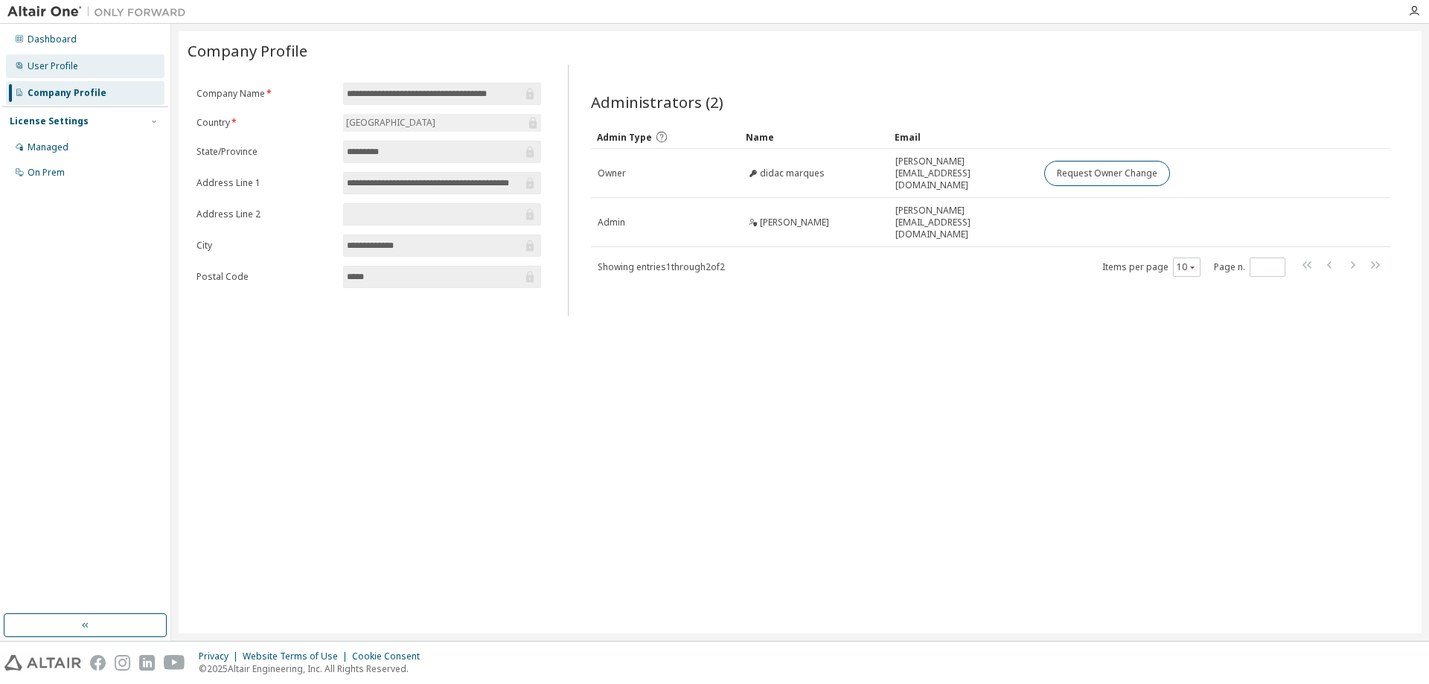
click at [53, 68] on div "User Profile" at bounding box center [53, 66] width 51 height 12
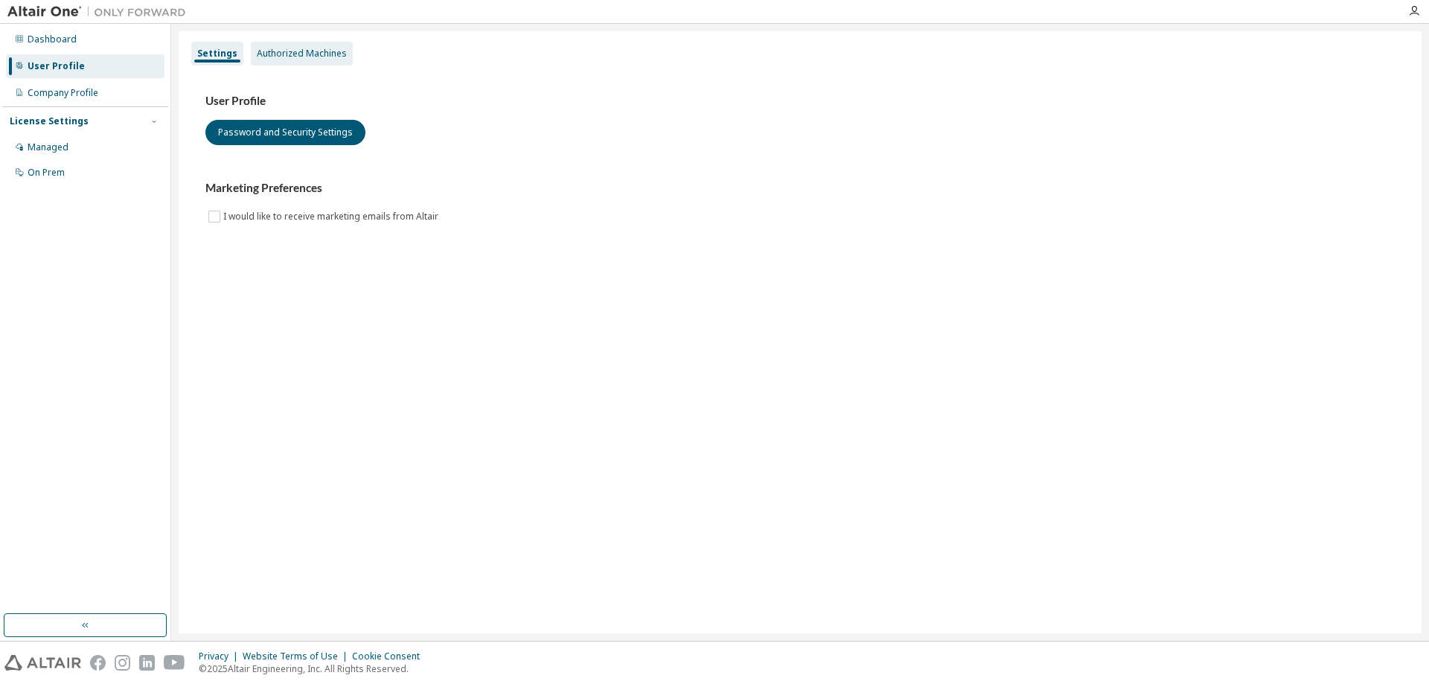
click at [276, 49] on div "Authorized Machines" at bounding box center [302, 54] width 90 height 12
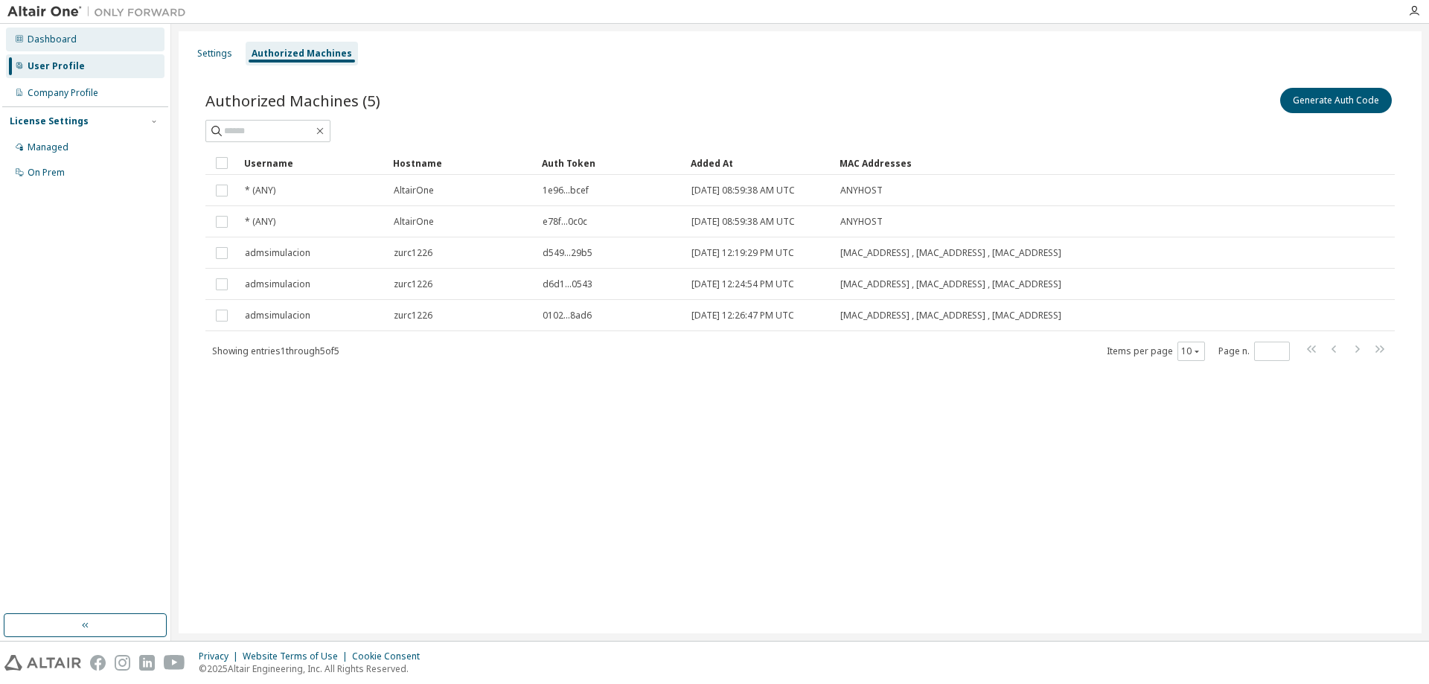
click at [54, 31] on div "Dashboard" at bounding box center [85, 40] width 159 height 24
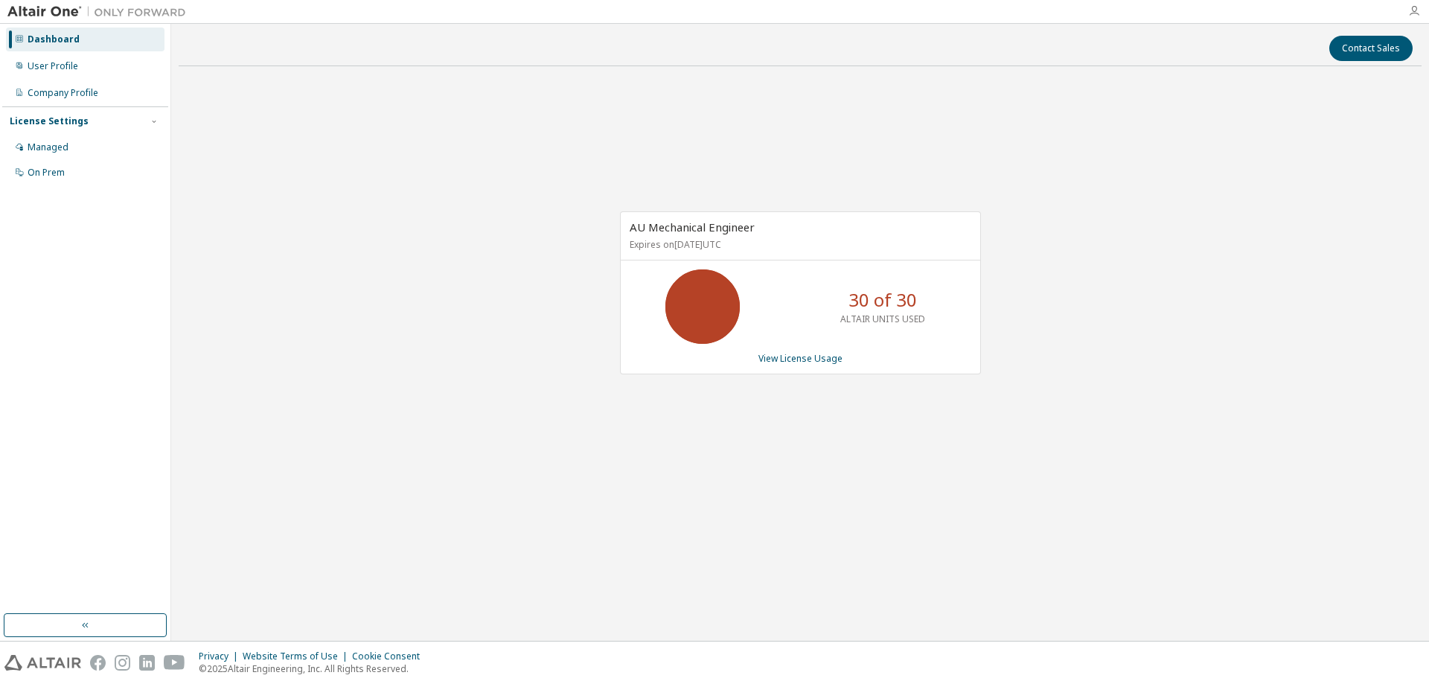
click at [1143, 7] on icon "button" at bounding box center [1415, 11] width 12 height 12
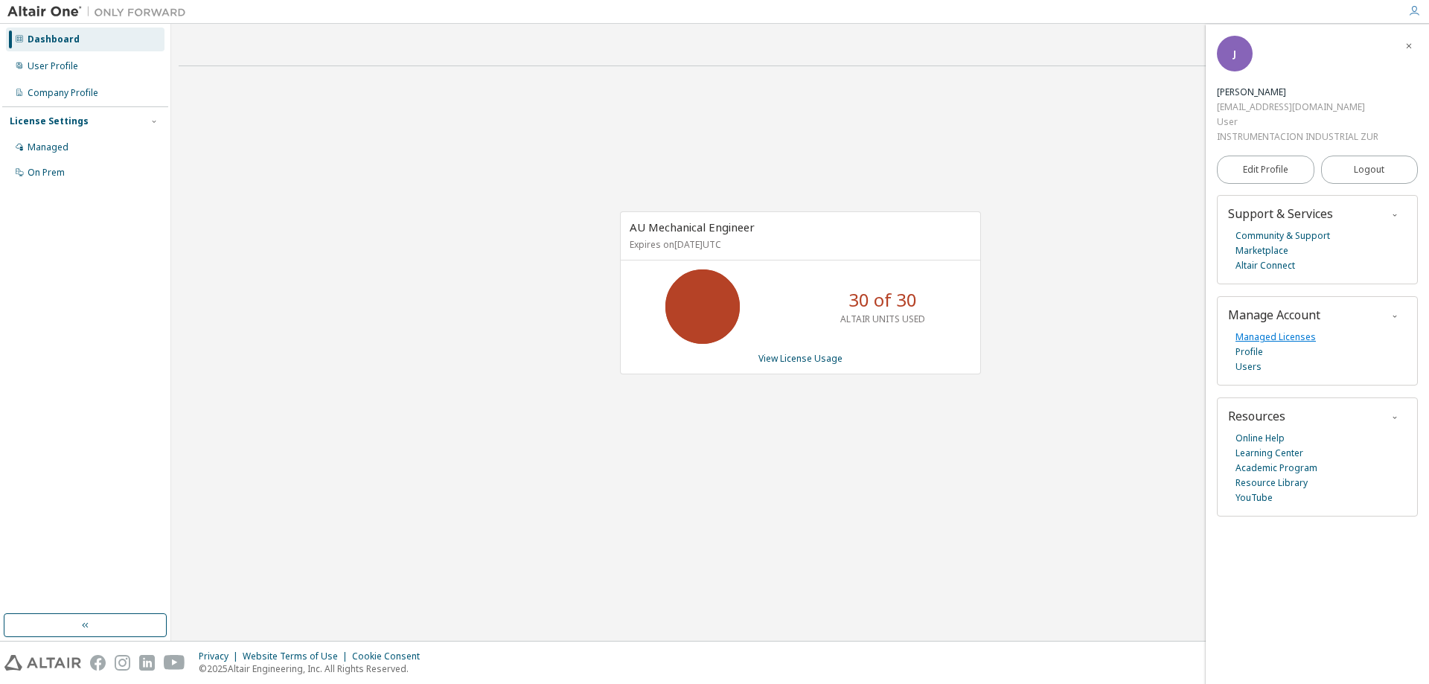
click at [1143, 337] on link "Managed Licenses" at bounding box center [1276, 337] width 80 height 15
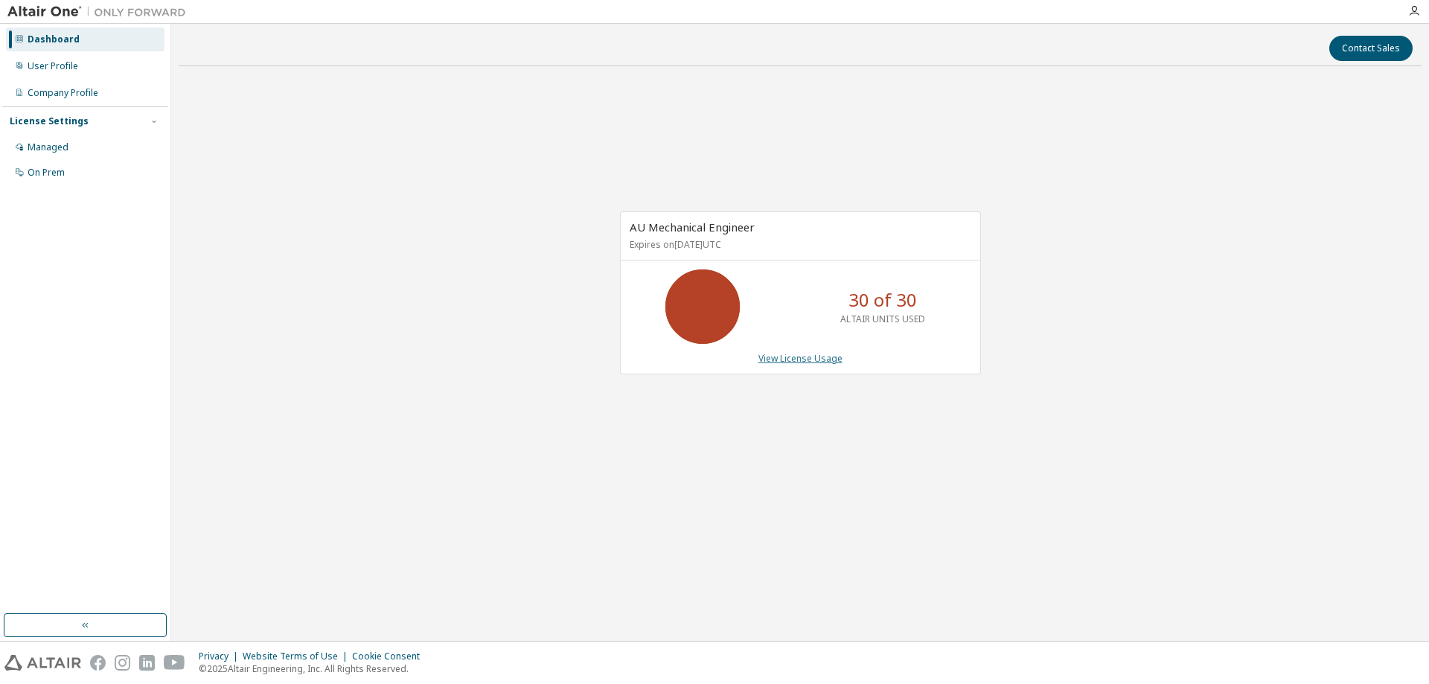
click at [787, 360] on link "View License Usage" at bounding box center [801, 358] width 84 height 13
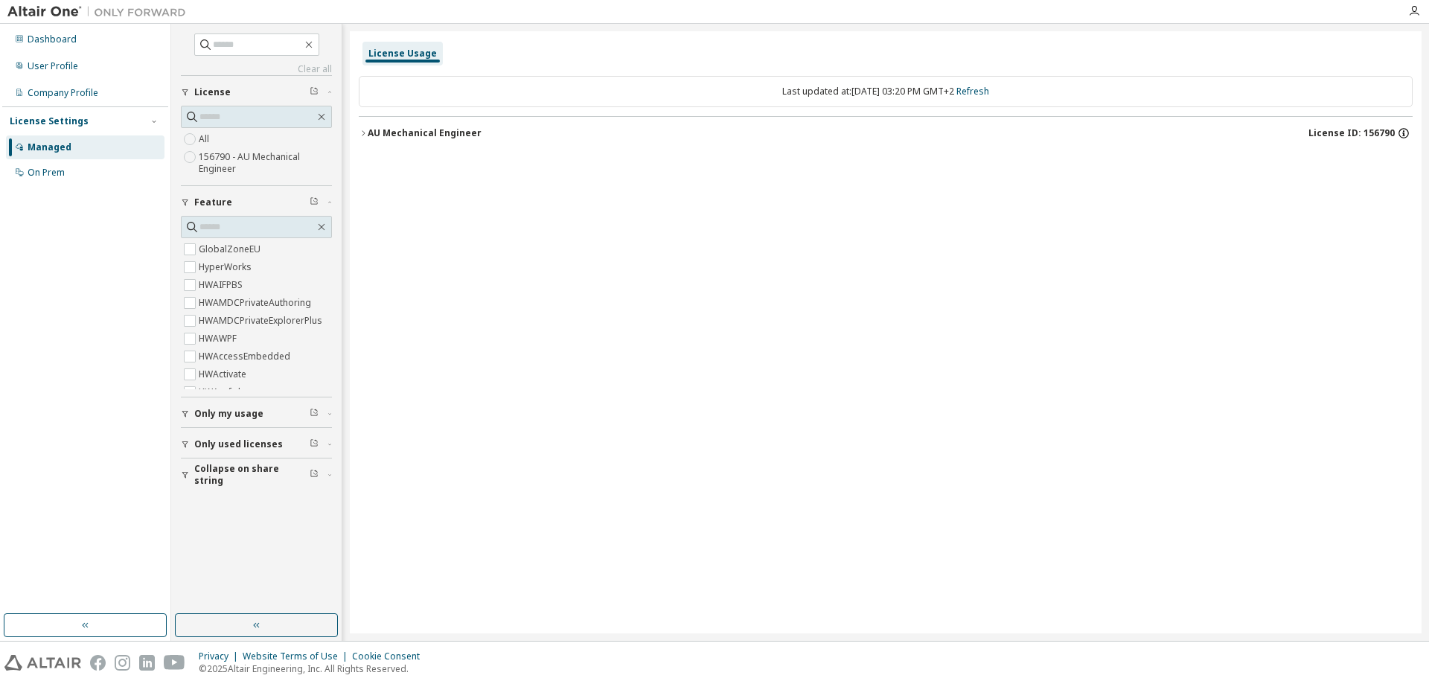
click at [1402, 134] on icon "button" at bounding box center [1403, 133] width 13 height 13
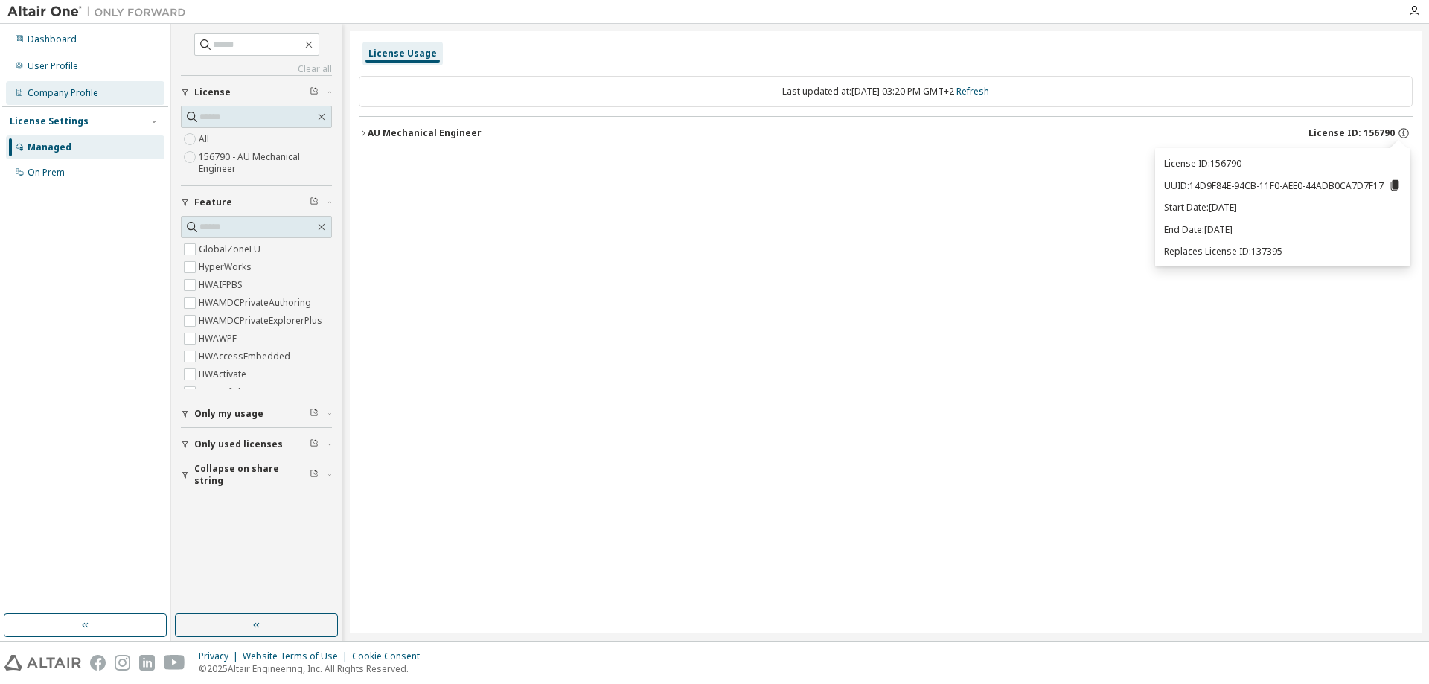
click at [60, 95] on div "Company Profile" at bounding box center [63, 93] width 71 height 12
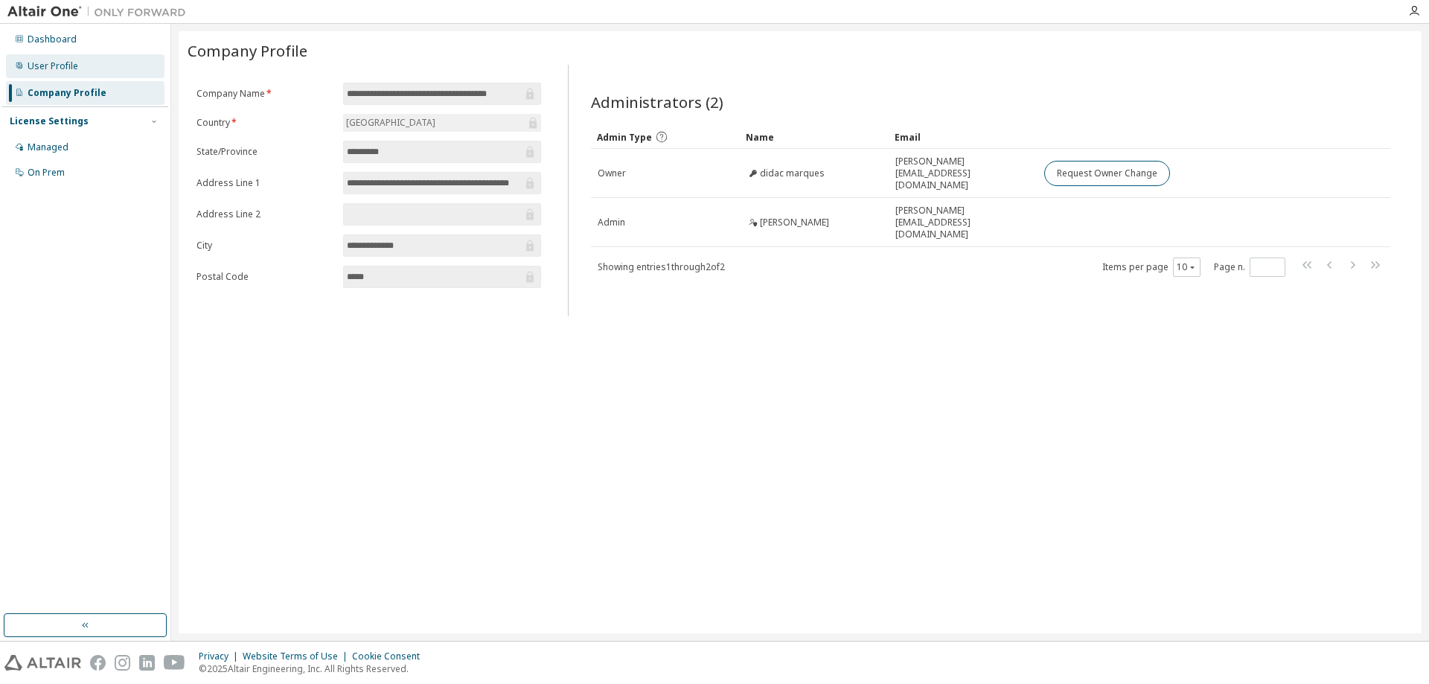
click at [25, 61] on div "User Profile" at bounding box center [85, 66] width 159 height 24
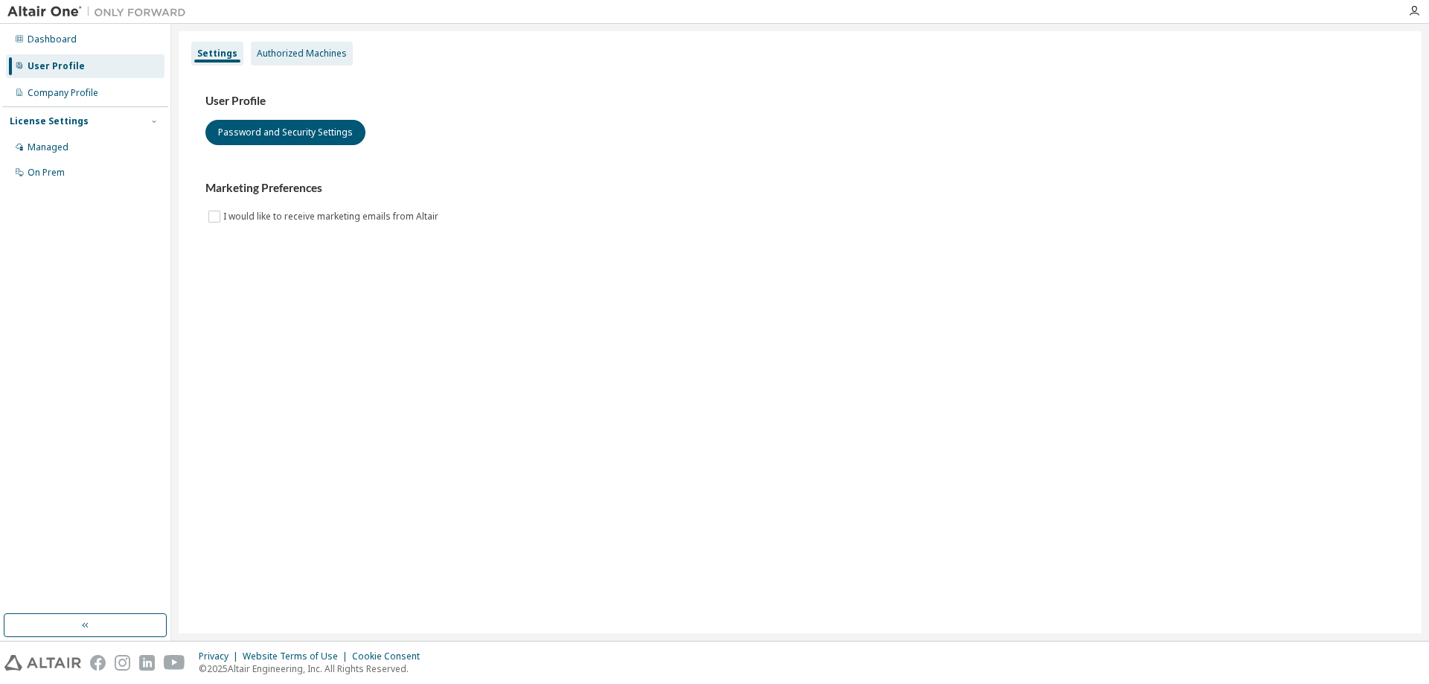
click at [315, 59] on div "Authorized Machines" at bounding box center [302, 54] width 90 height 12
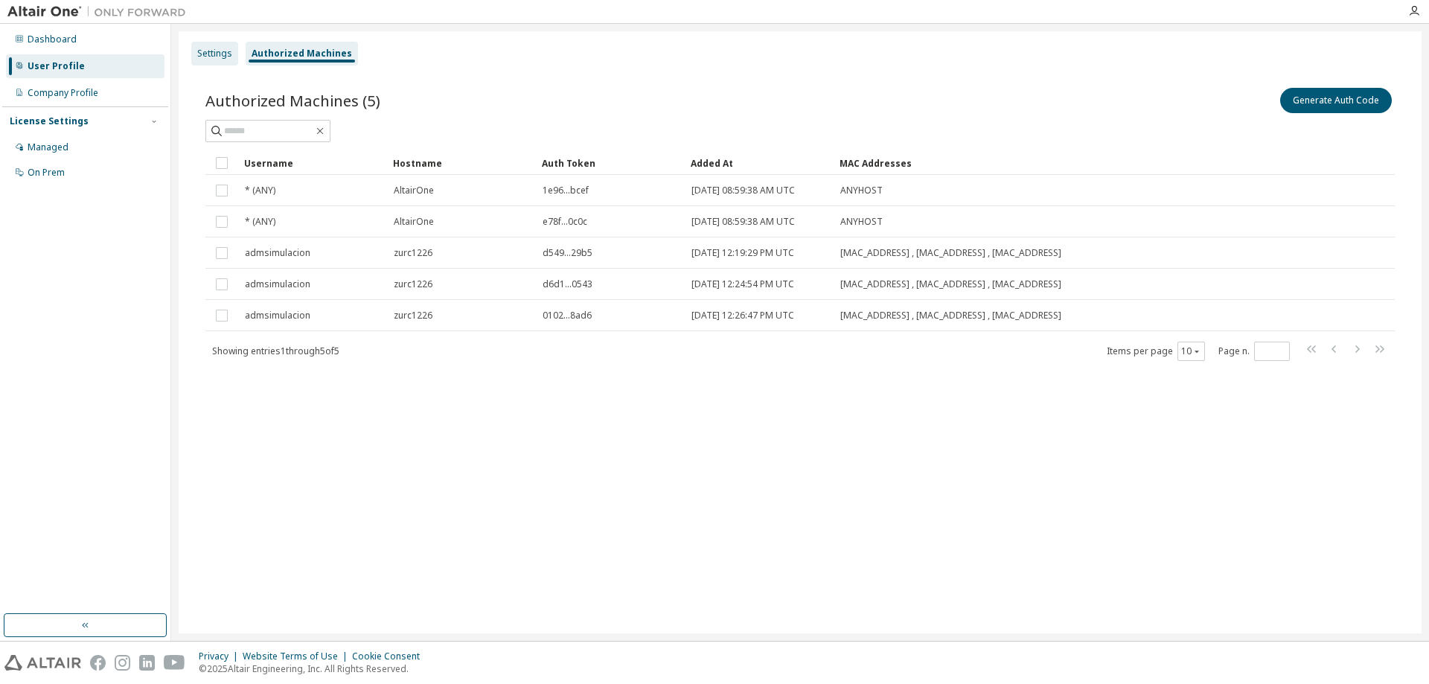
click at [211, 53] on div "Settings" at bounding box center [214, 54] width 35 height 12
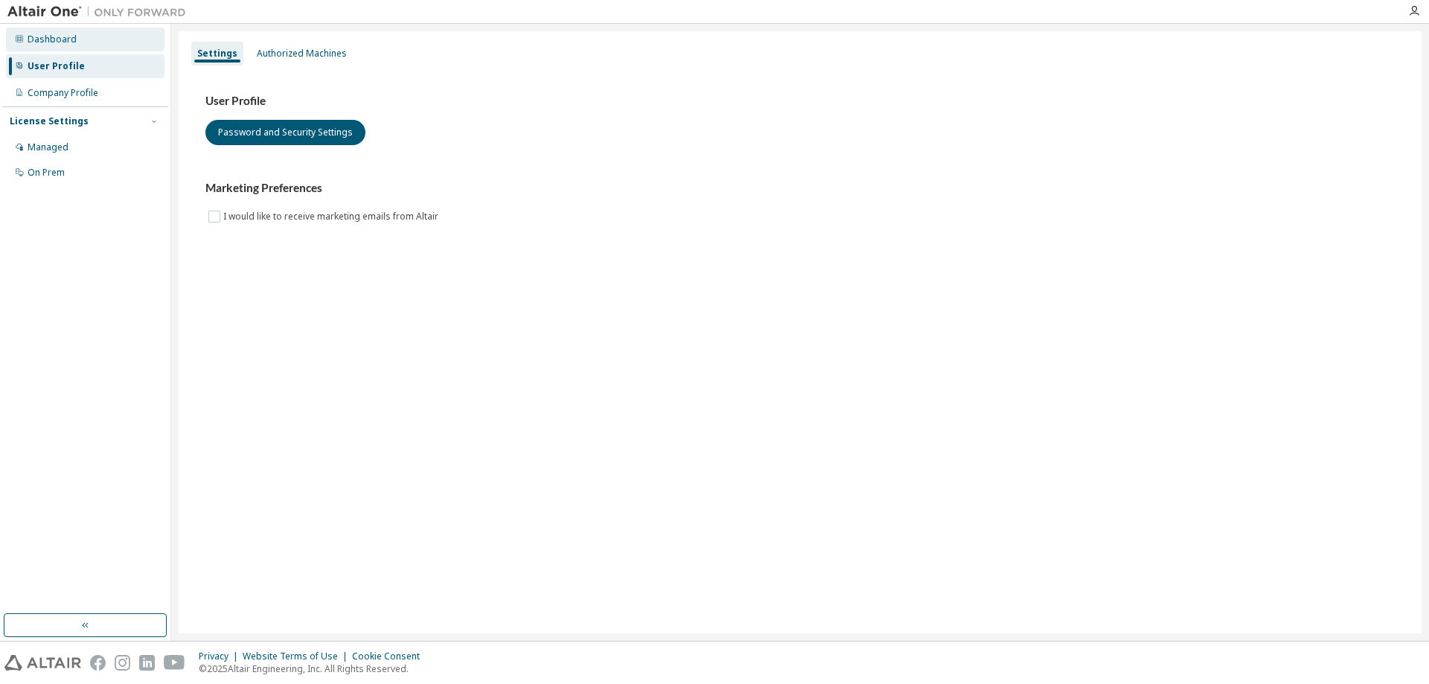
click at [34, 47] on div "Dashboard" at bounding box center [85, 40] width 159 height 24
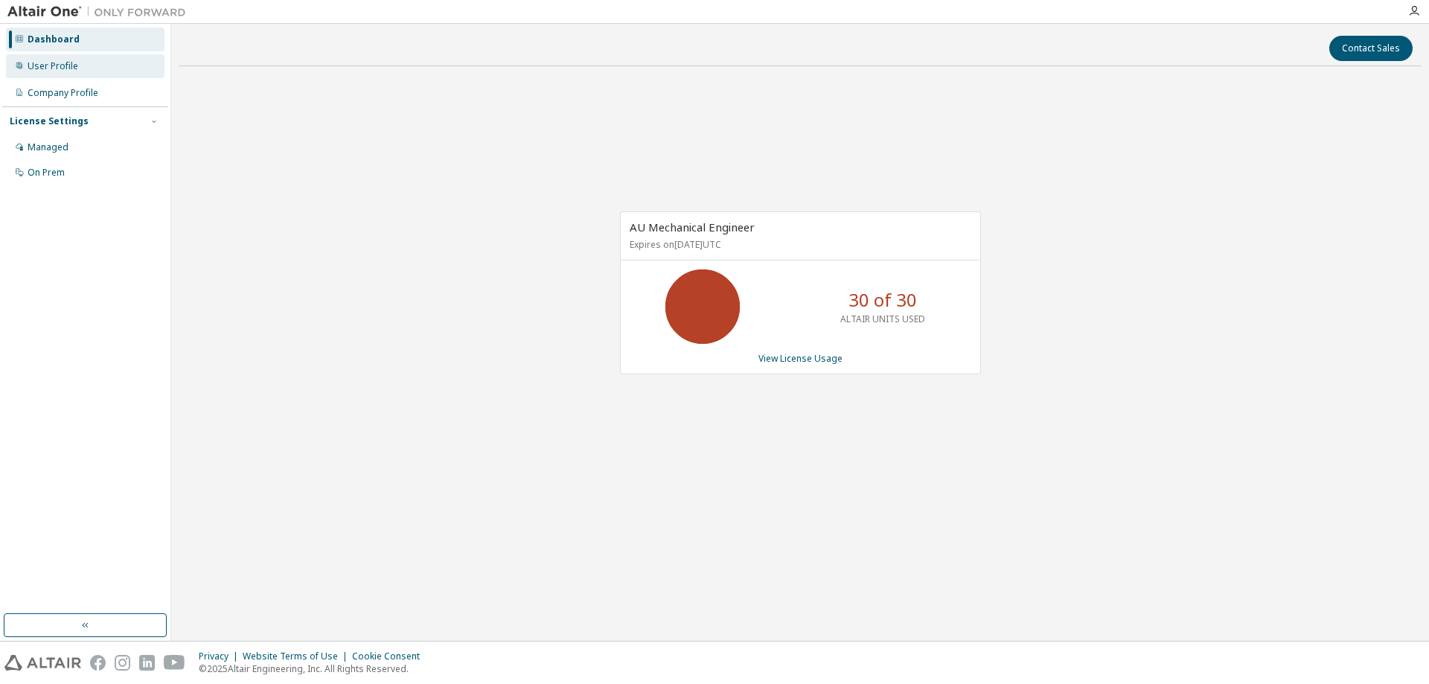
drag, startPoint x: 54, startPoint y: 62, endPoint x: 63, endPoint y: 68, distance: 11.2
click at [56, 62] on div "User Profile" at bounding box center [53, 66] width 51 height 12
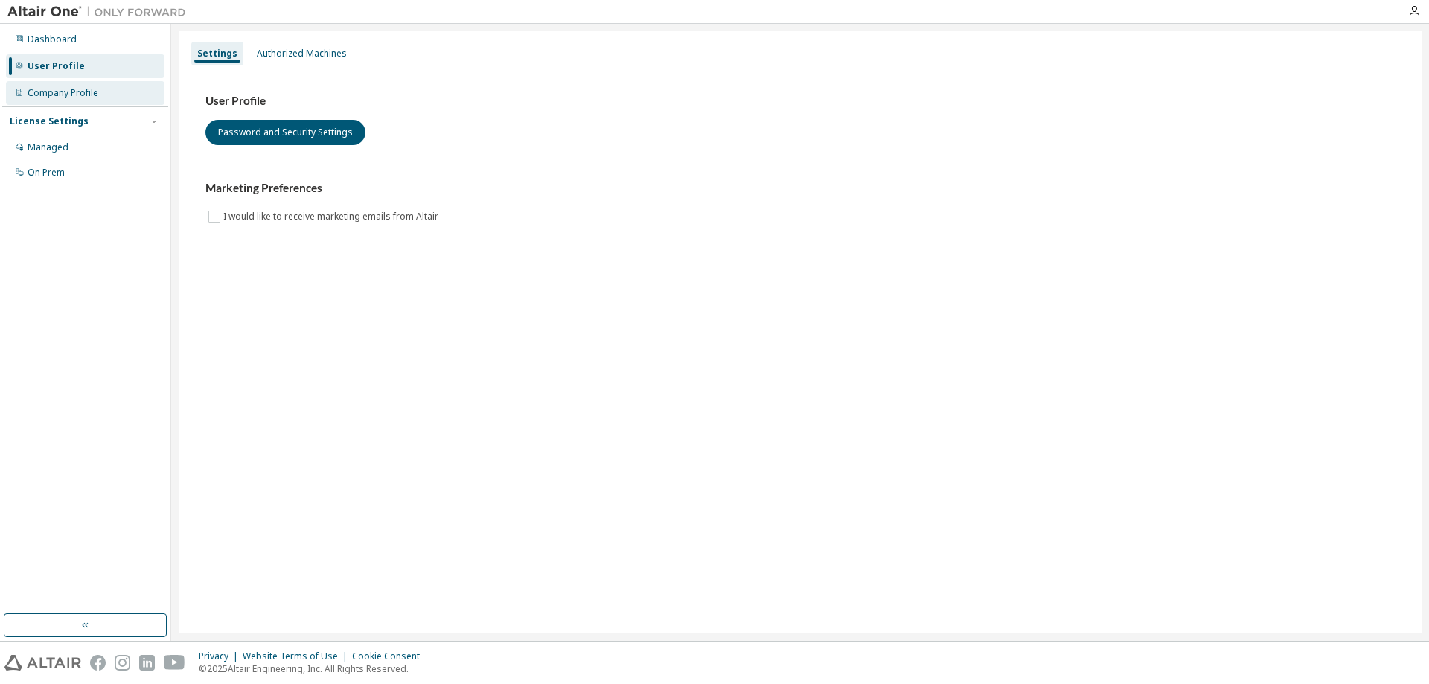
click at [71, 95] on div "Company Profile" at bounding box center [63, 93] width 71 height 12
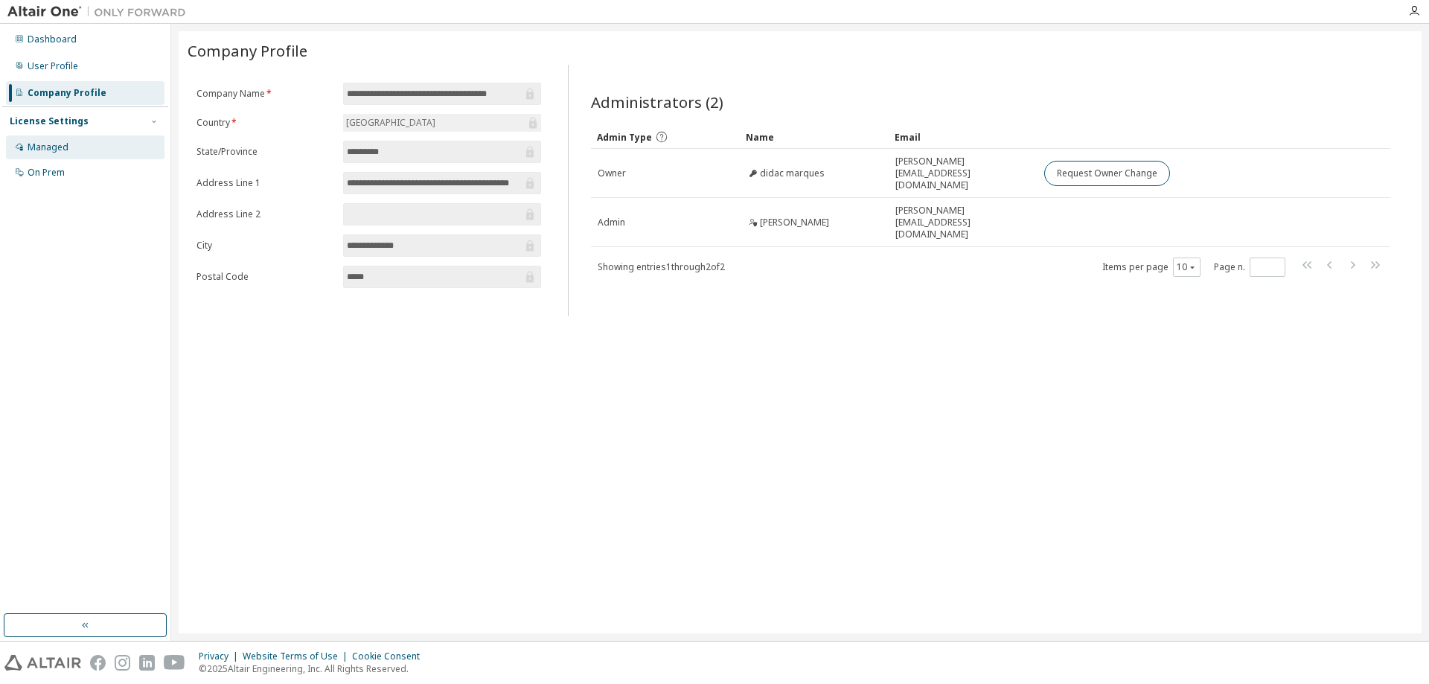
click at [69, 138] on div "Managed" at bounding box center [85, 148] width 159 height 24
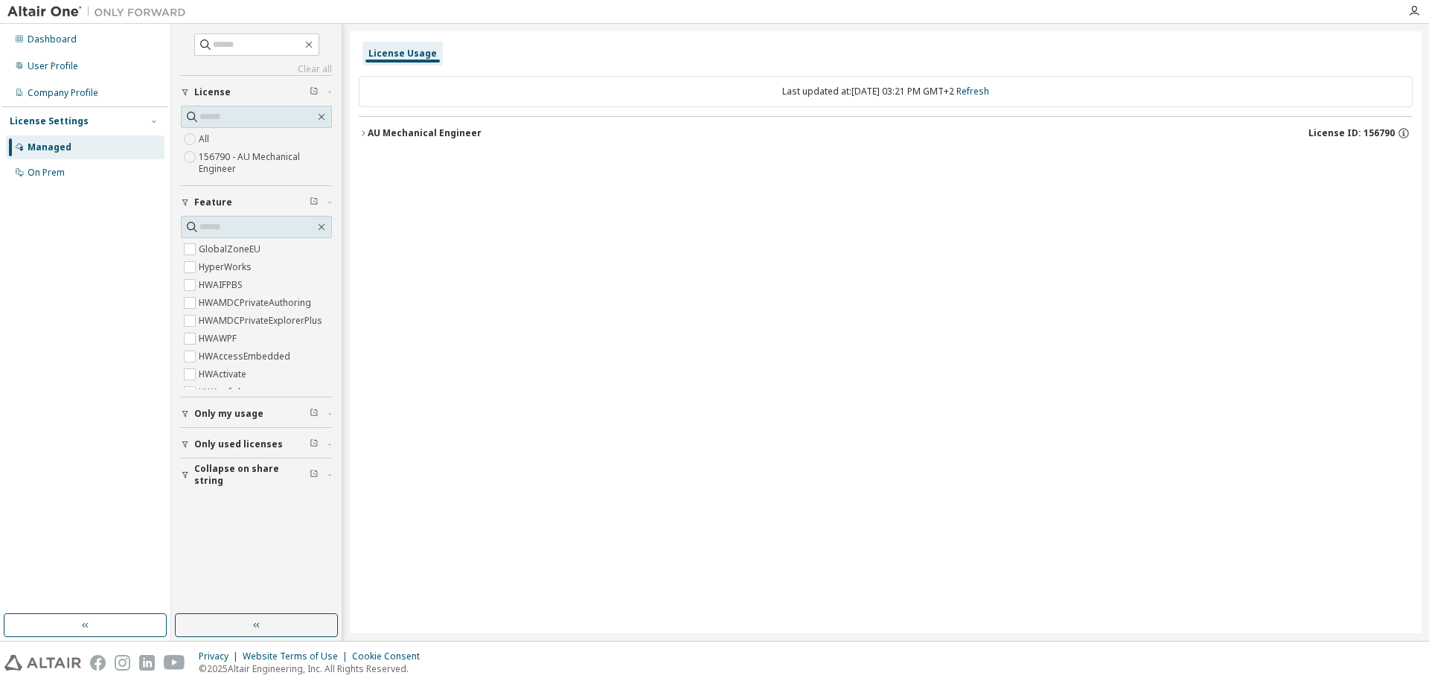
click at [191, 445] on div "button" at bounding box center [187, 444] width 13 height 9
click at [42, 39] on div "Dashboard" at bounding box center [52, 40] width 49 height 12
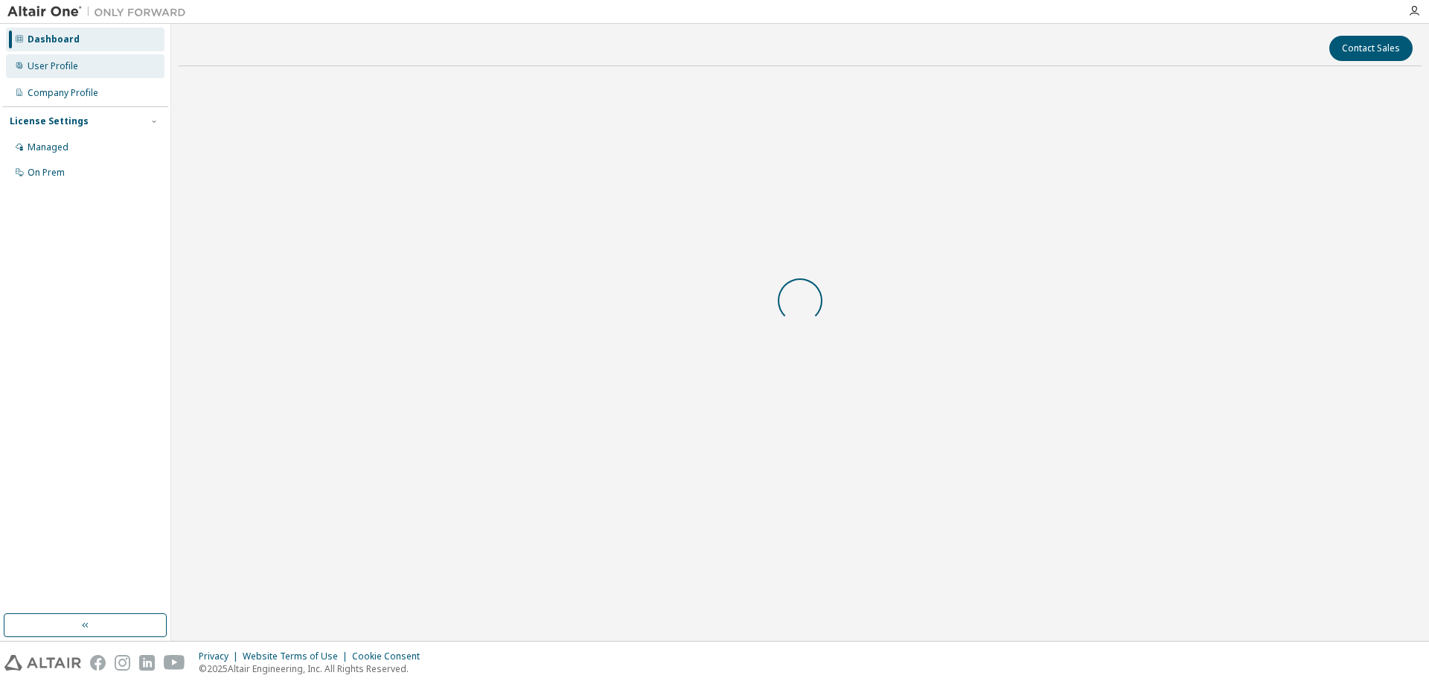
click at [43, 63] on div "User Profile" at bounding box center [53, 66] width 51 height 12
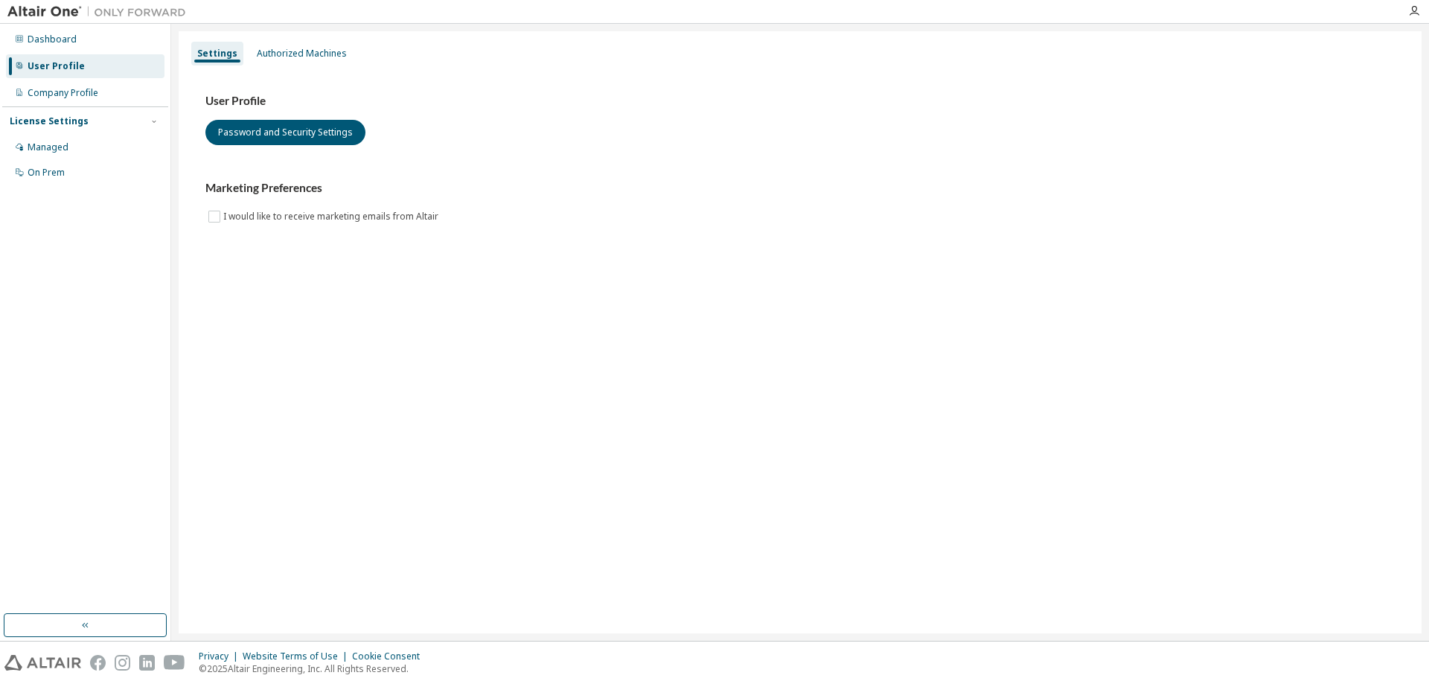
click at [290, 36] on div "Settings Authorized Machines User Profile Password and Security Settings Market…" at bounding box center [800, 332] width 1243 height 602
click at [290, 50] on div "Authorized Machines" at bounding box center [302, 54] width 90 height 12
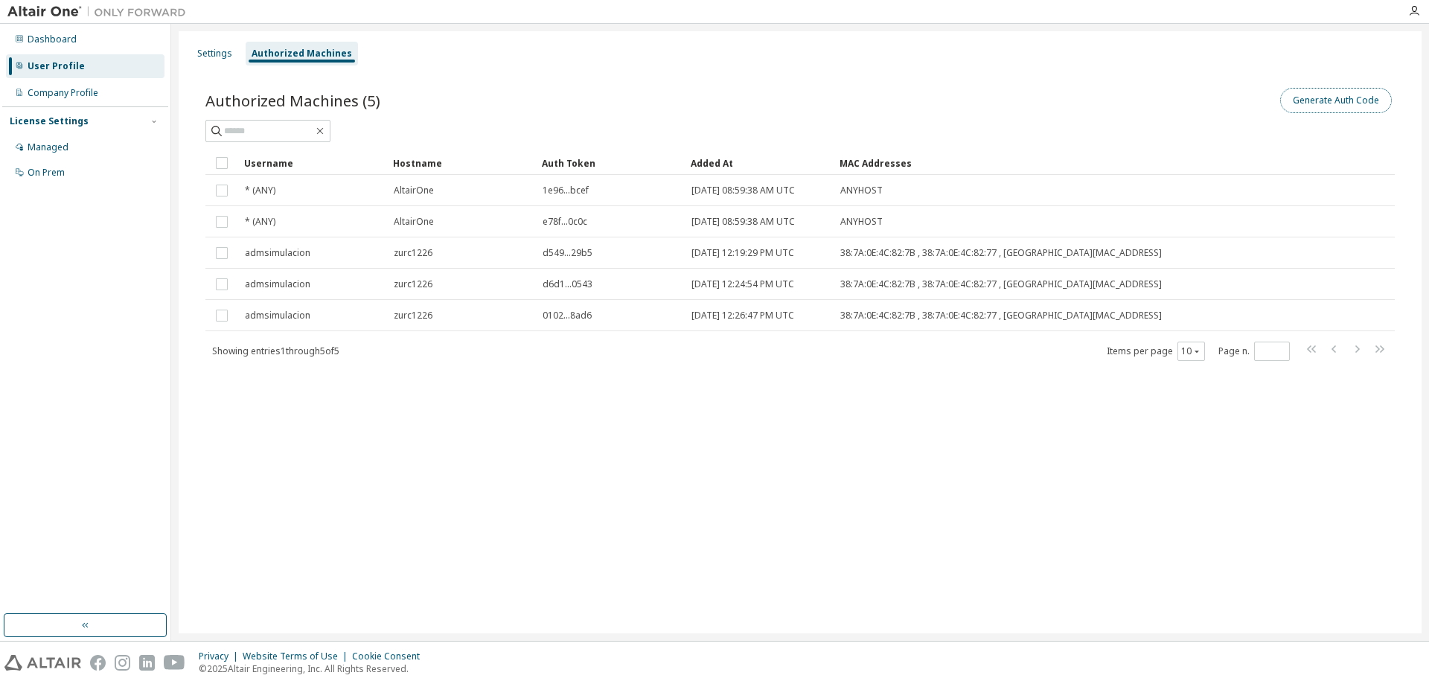
click at [1355, 100] on button "Generate Auth Code" at bounding box center [1337, 100] width 112 height 25
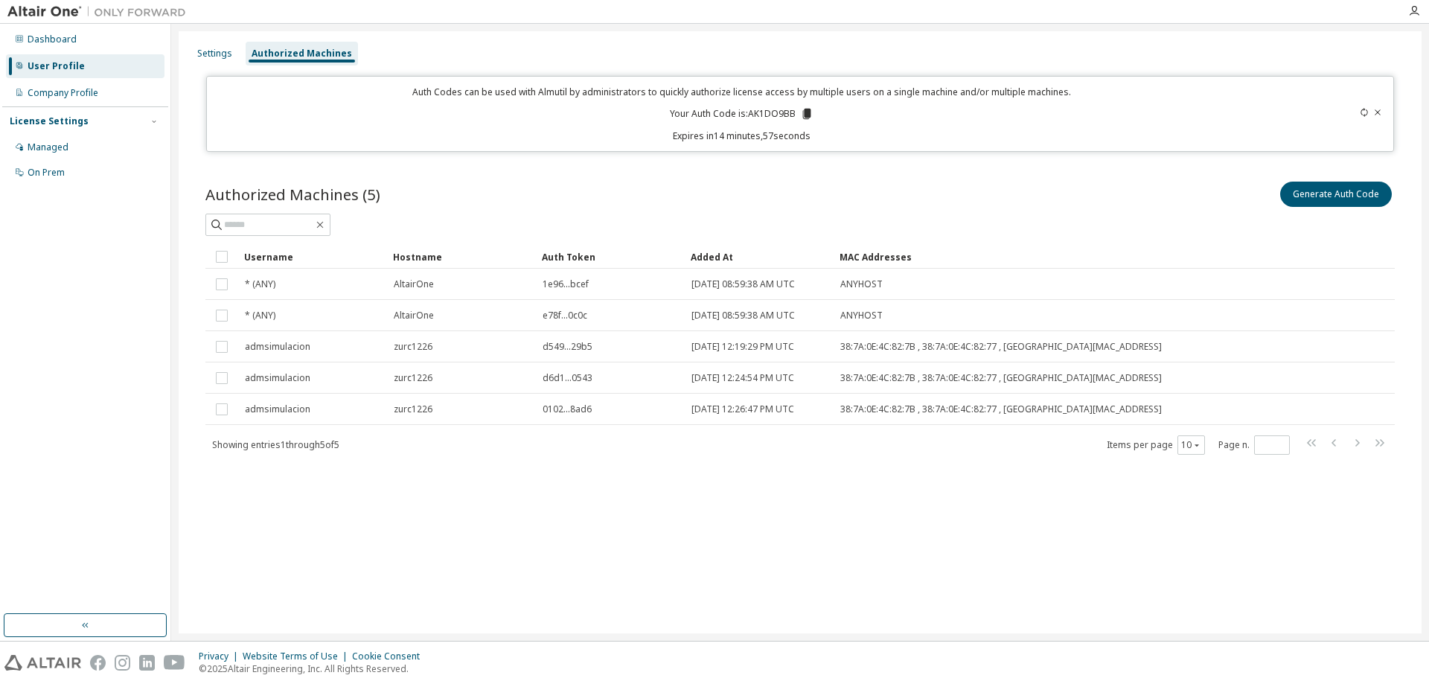
click at [810, 114] on icon at bounding box center [807, 114] width 8 height 10
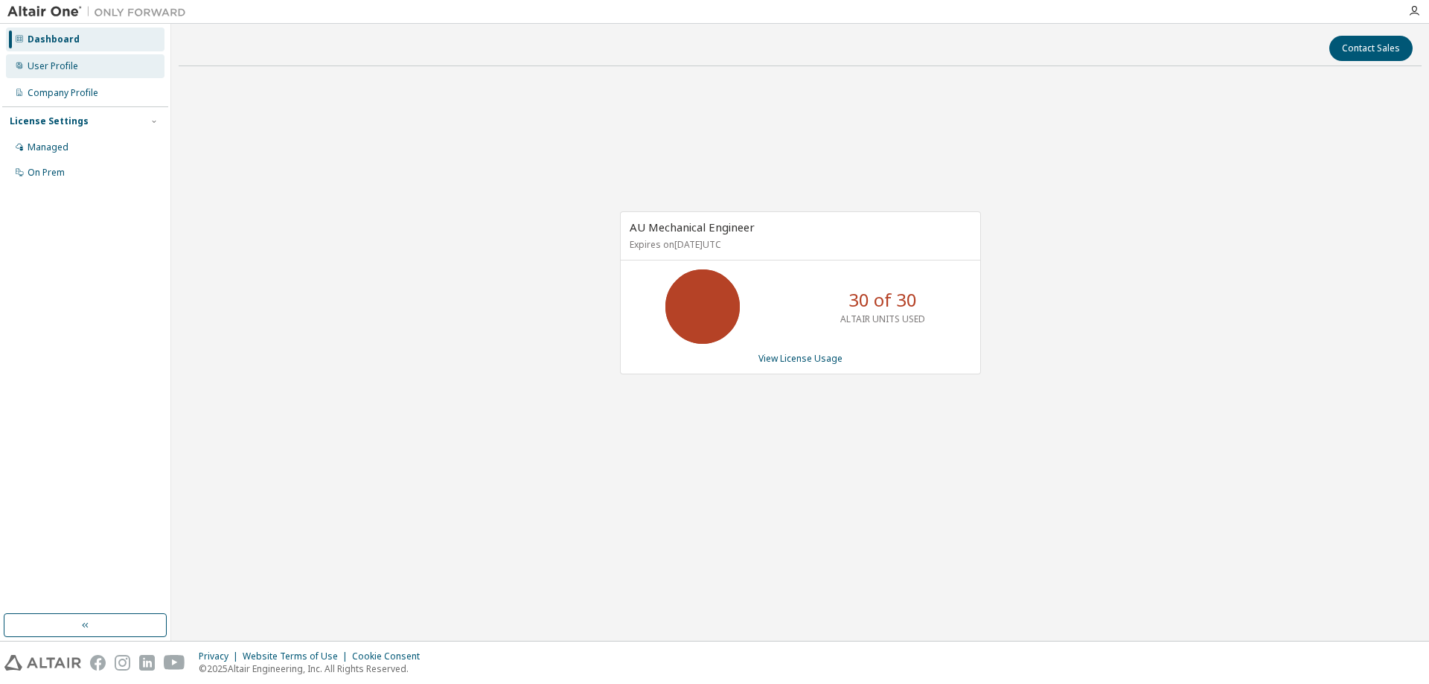
click at [57, 60] on div "User Profile" at bounding box center [53, 66] width 51 height 12
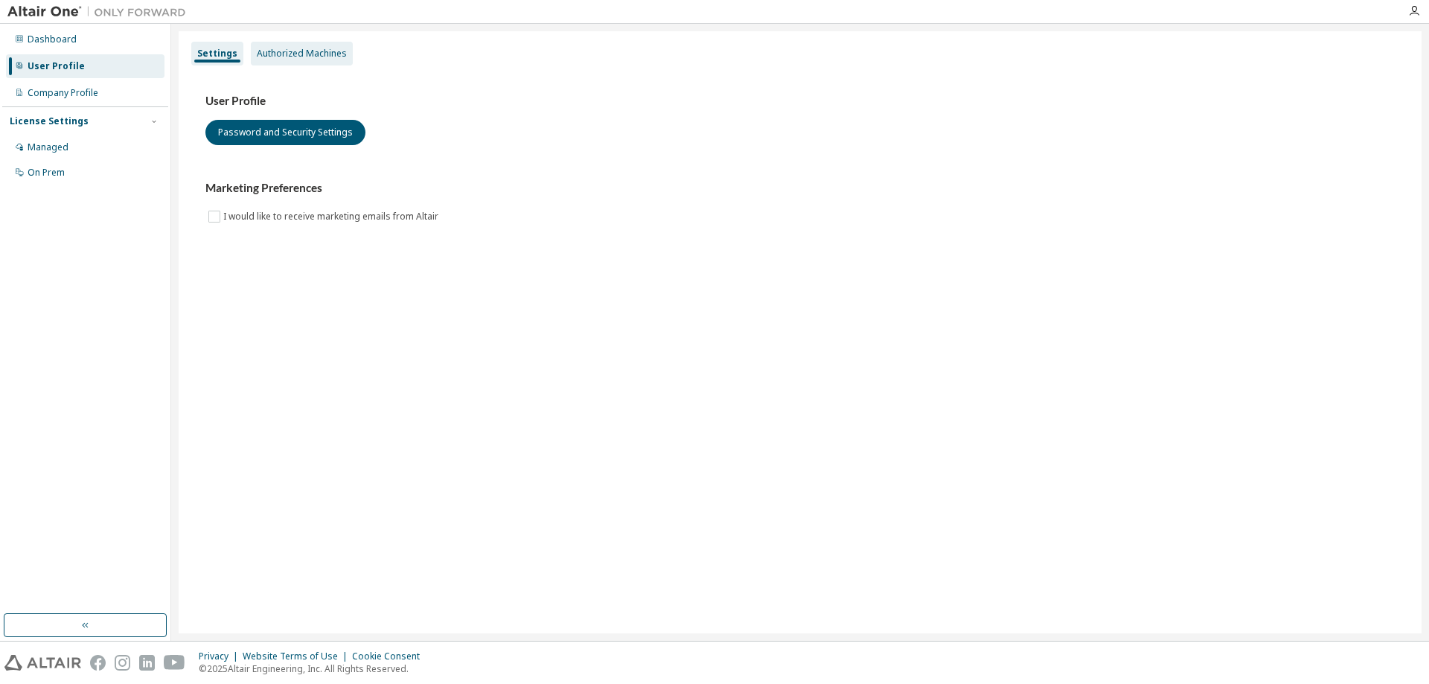
click at [302, 56] on div "Authorized Machines" at bounding box center [302, 54] width 90 height 12
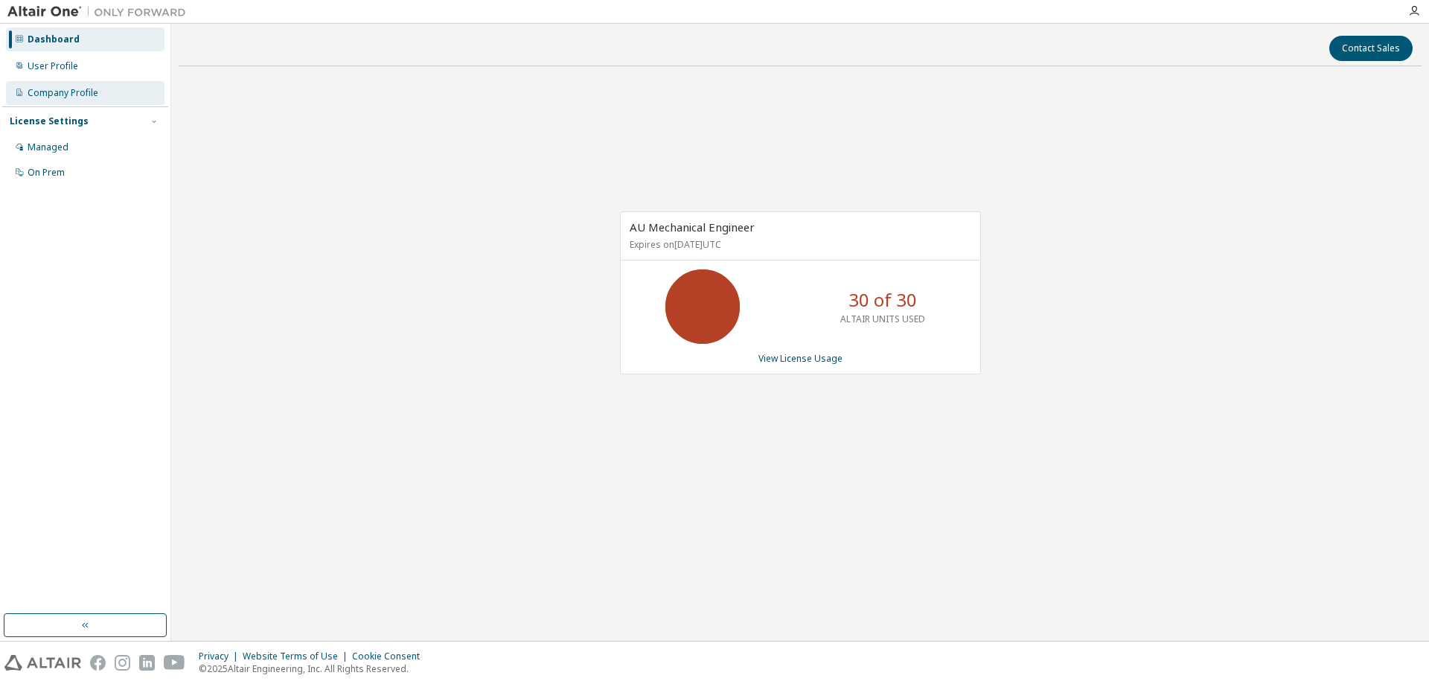
click at [58, 86] on div "Company Profile" at bounding box center [85, 93] width 159 height 24
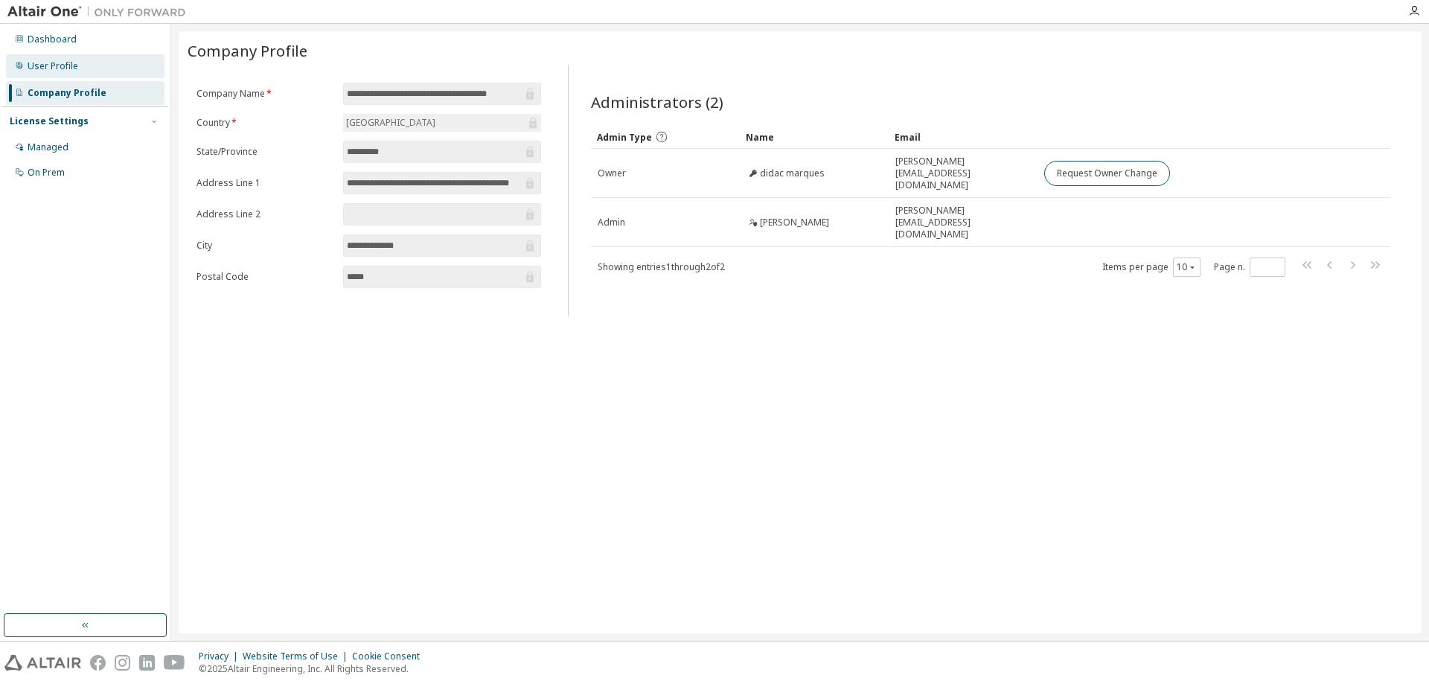
click at [29, 60] on div "User Profile" at bounding box center [53, 66] width 51 height 12
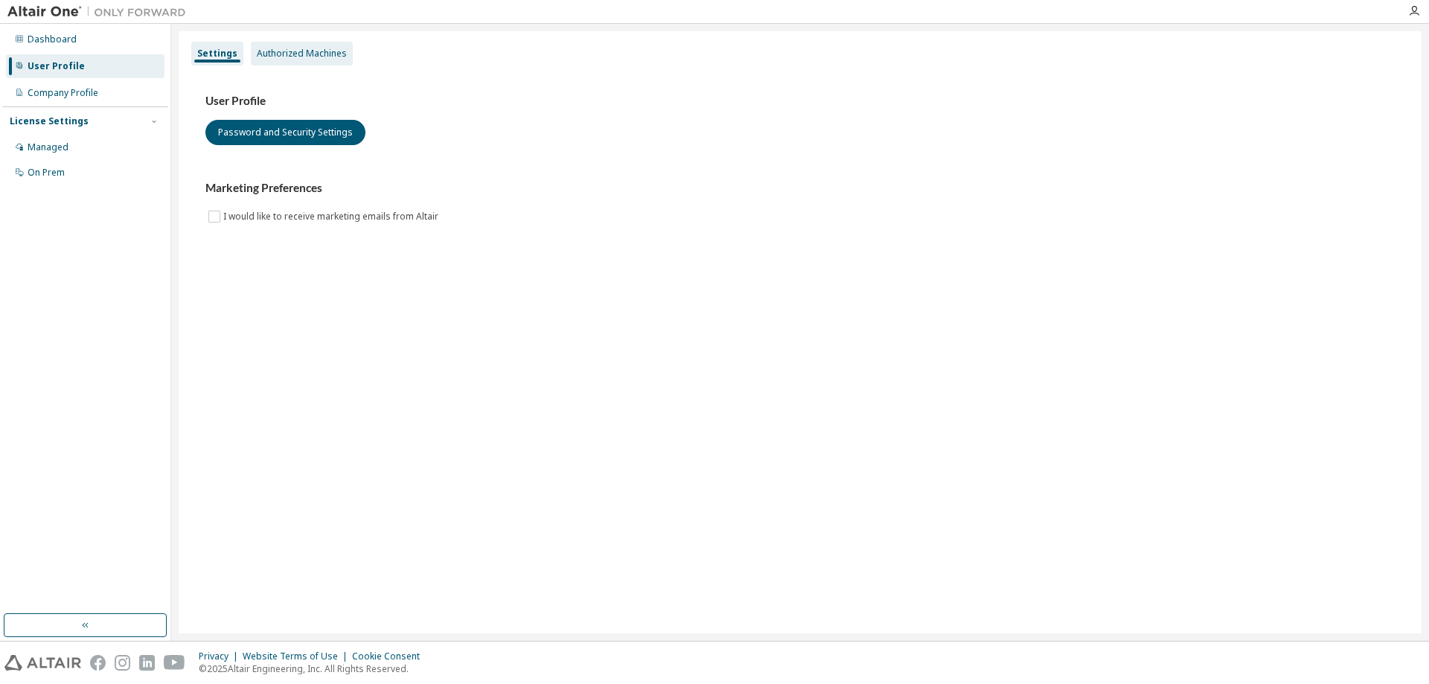
click at [290, 55] on div "Authorized Machines" at bounding box center [302, 54] width 90 height 12
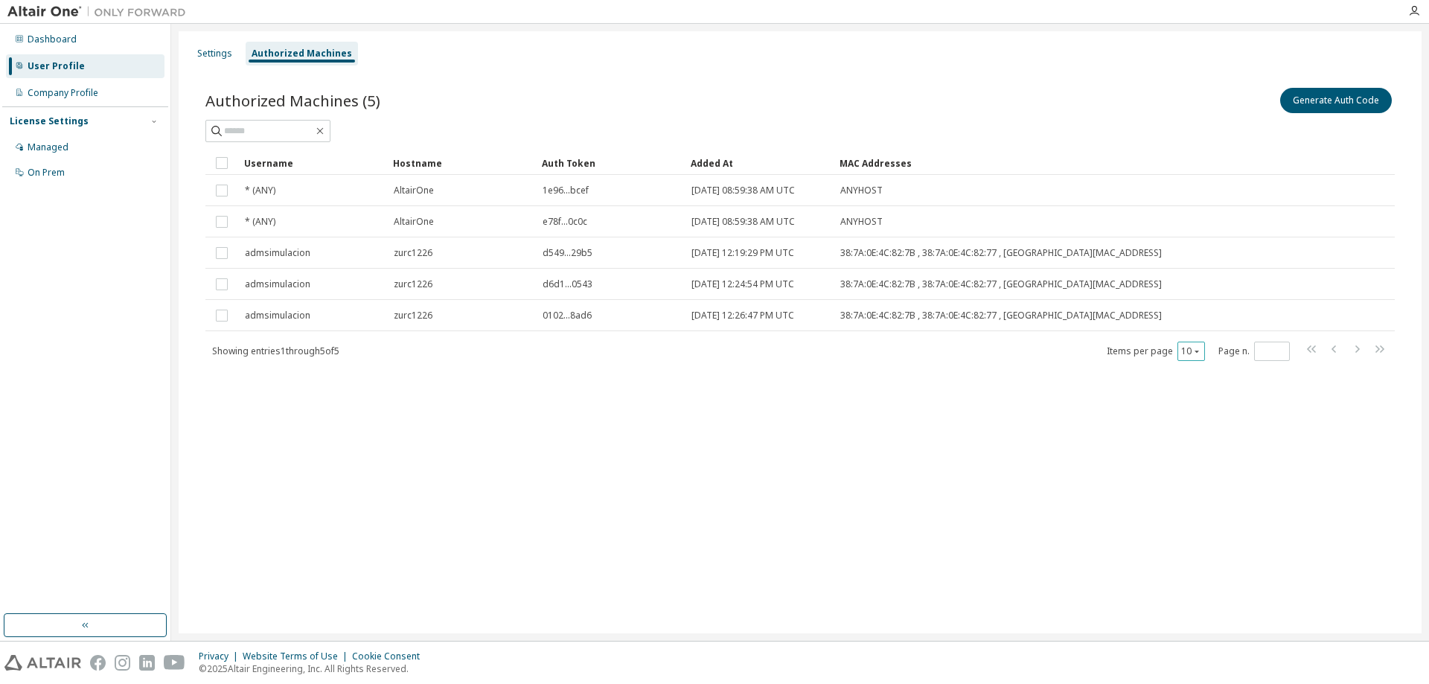
click at [1201, 353] on icon "button" at bounding box center [1197, 351] width 9 height 9
click at [1195, 443] on div "100" at bounding box center [1237, 443] width 119 height 18
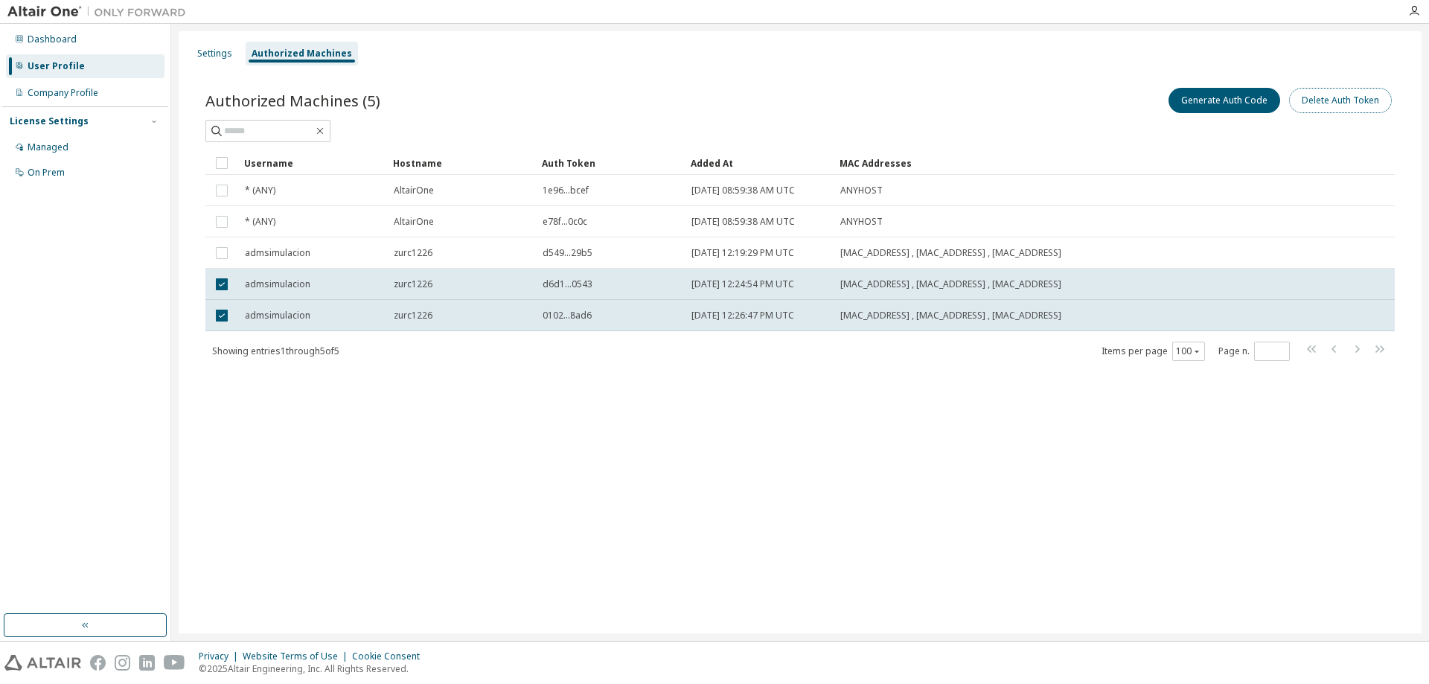
click at [1319, 104] on button "Delete Auth Token" at bounding box center [1340, 100] width 103 height 25
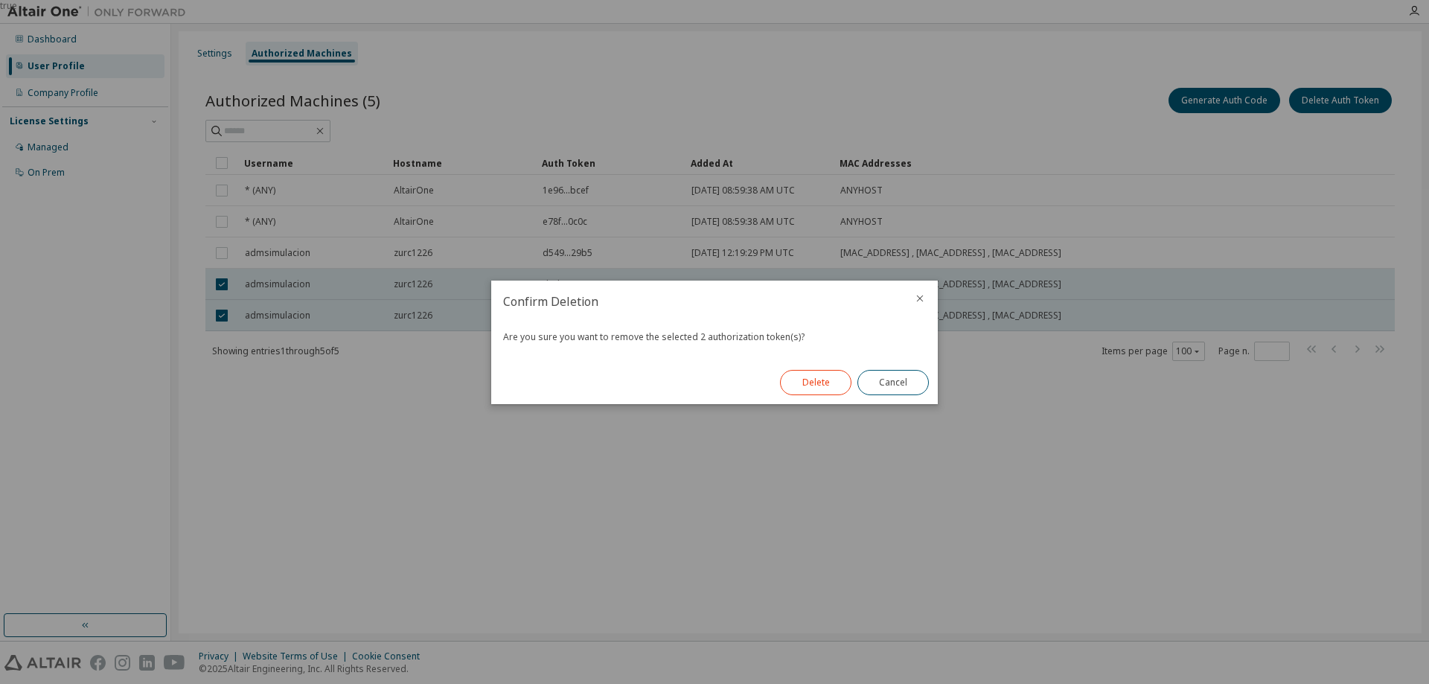
click at [814, 389] on button "Delete" at bounding box center [815, 382] width 71 height 25
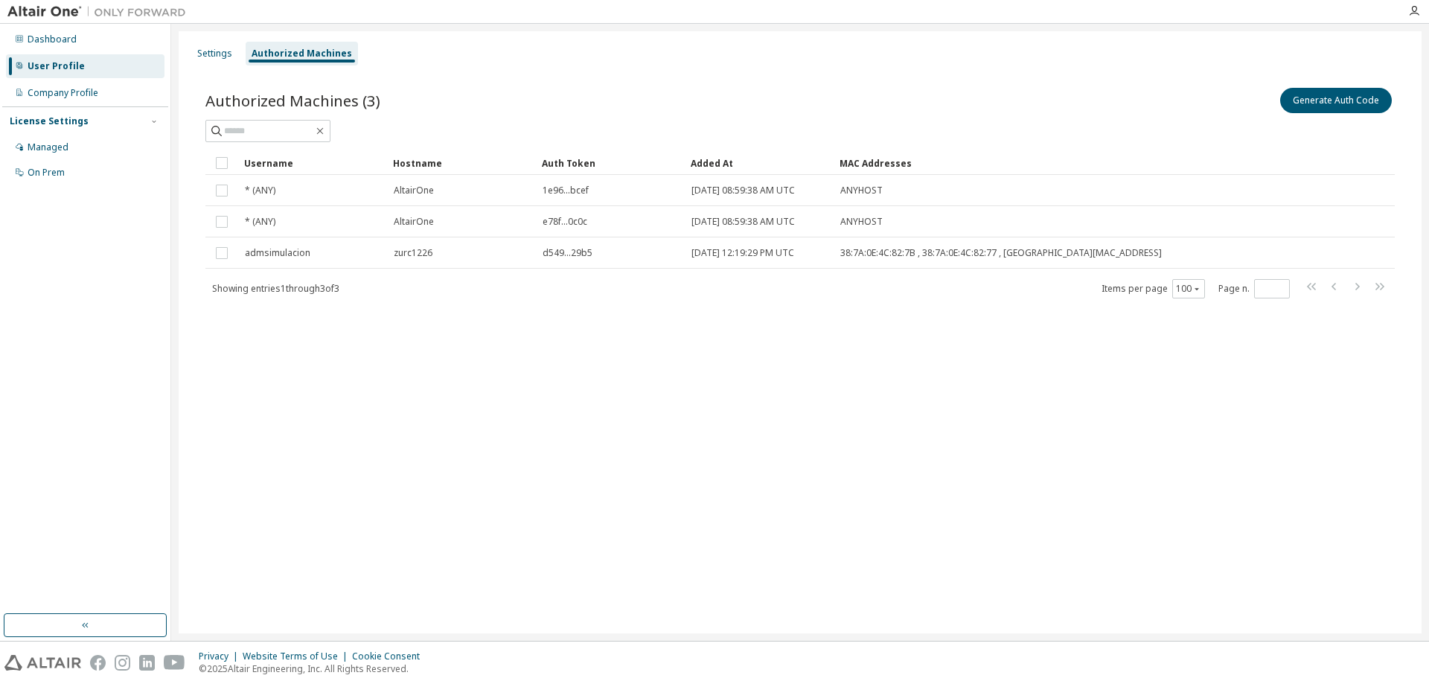
click at [602, 397] on div "Settings Authorized Machines Authorized Machines (3) Generate Auth Code Clear L…" at bounding box center [800, 332] width 1243 height 602
